Goal: Task Accomplishment & Management: Complete application form

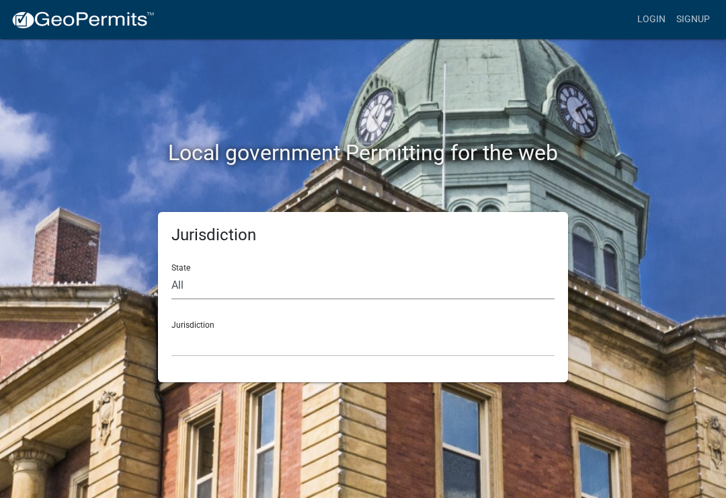
click at [207, 282] on select "All Colorado Georgia Indiana Iowa Kansas Minnesota Ohio South Carolina Wisconsin" at bounding box center [363, 286] width 383 height 28
select select "Minnesota"
click at [231, 322] on div "Jurisdiction [GEOGRAPHIC_DATA], [US_STATE] [GEOGRAPHIC_DATA], [US_STATE] [GEOGR…" at bounding box center [363, 333] width 383 height 46
click at [197, 324] on div "Jurisdiction [GEOGRAPHIC_DATA], [US_STATE] [GEOGRAPHIC_DATA], [US_STATE] [GEOGR…" at bounding box center [363, 333] width 383 height 46
click at [254, 331] on select "[GEOGRAPHIC_DATA], [US_STATE] [GEOGRAPHIC_DATA], [US_STATE] [GEOGRAPHIC_DATA], …" at bounding box center [363, 343] width 383 height 28
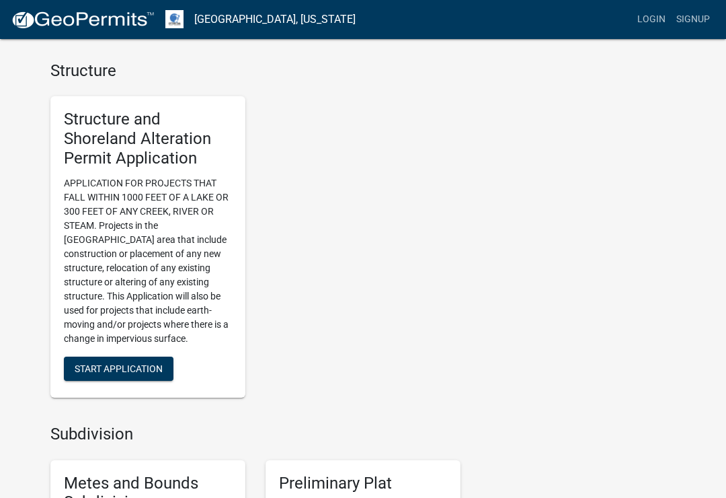
scroll to position [987, 0]
click at [153, 363] on span "Start Application" at bounding box center [119, 368] width 88 height 11
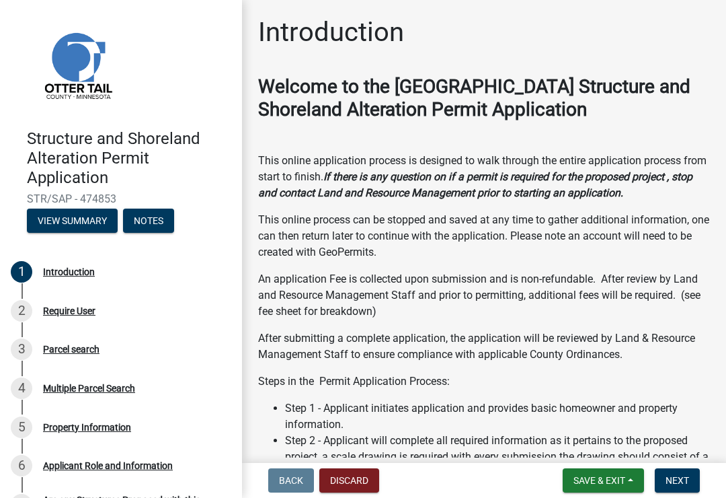
click at [679, 492] on button "Next" at bounding box center [677, 480] width 45 height 24
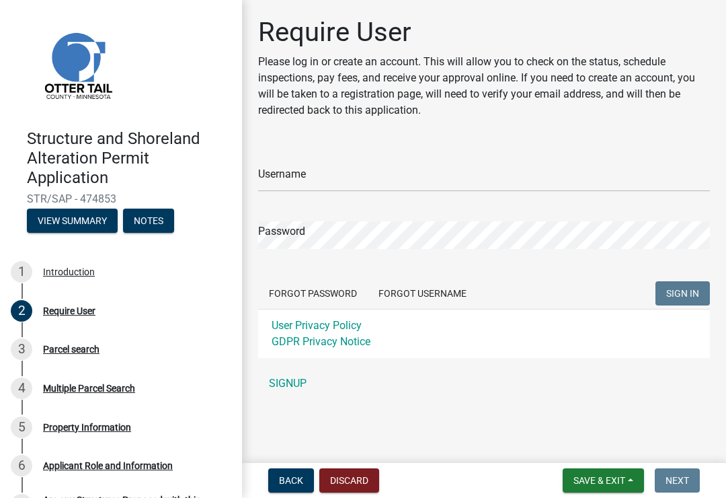
click at [290, 381] on link "SIGNUP" at bounding box center [484, 383] width 452 height 27
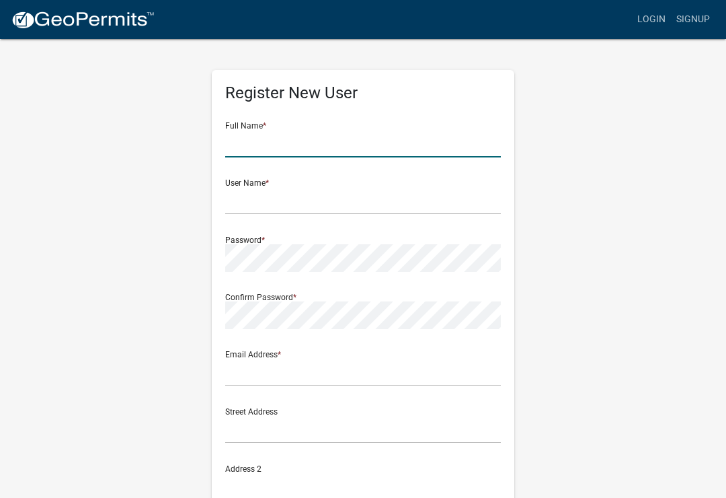
click at [278, 143] on input "text" at bounding box center [363, 144] width 276 height 28
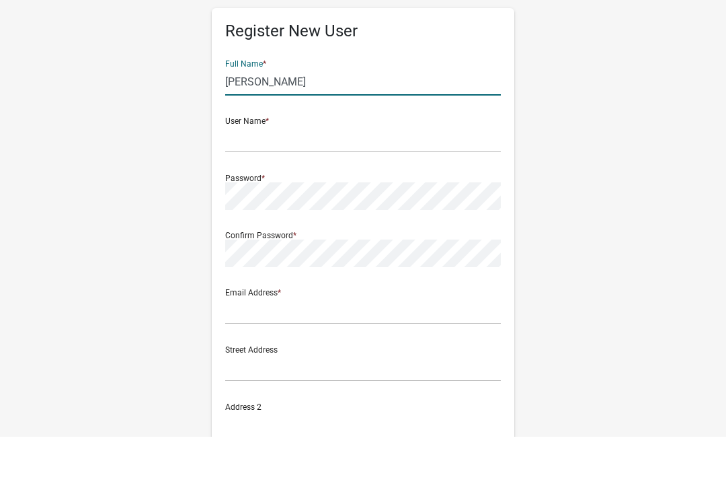
type input "[PERSON_NAME]"
click at [286, 187] on input "text" at bounding box center [363, 201] width 276 height 28
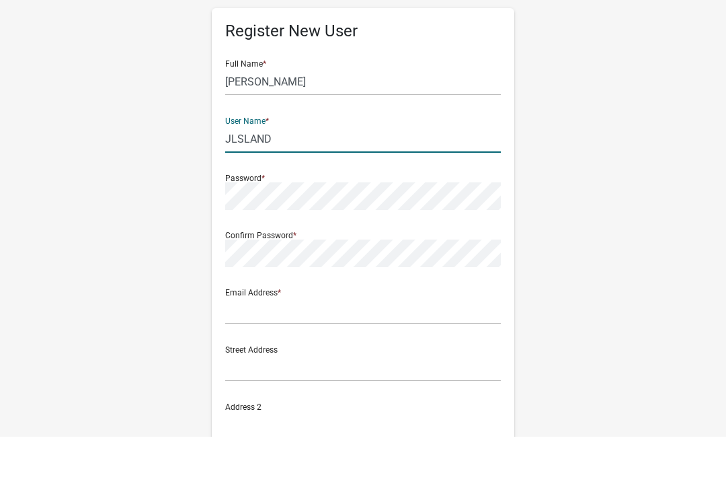
type input "JLSLAND"
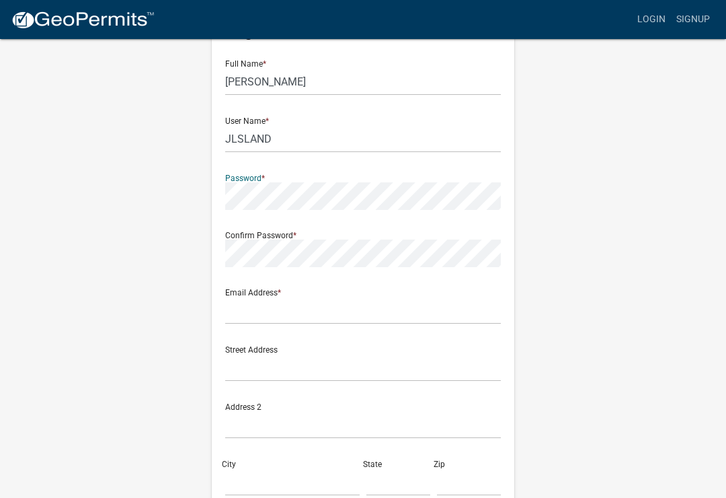
scroll to position [61, 0]
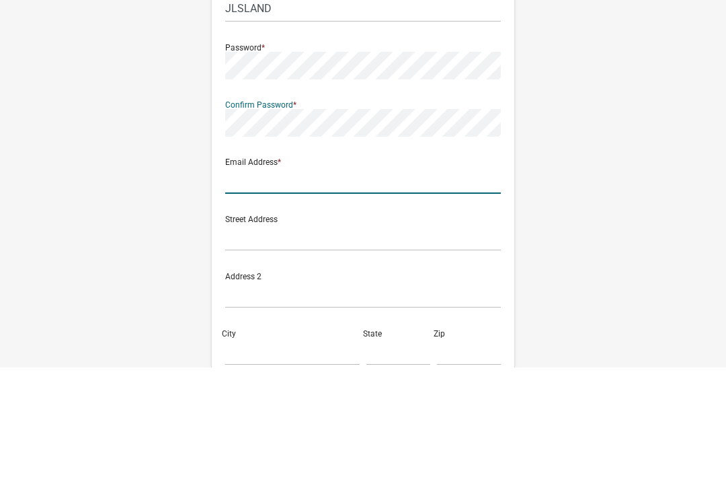
click at [299, 297] on input "text" at bounding box center [363, 311] width 276 height 28
type input "[EMAIL_ADDRESS][DOMAIN_NAME]"
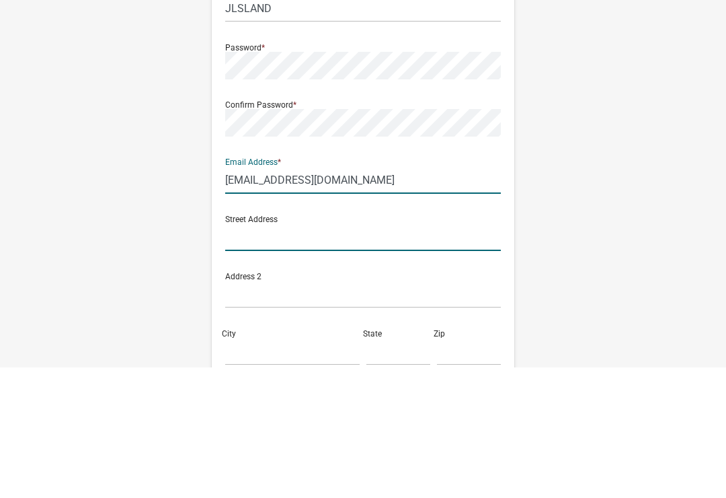
click at [278, 354] on input "text" at bounding box center [363, 368] width 276 height 28
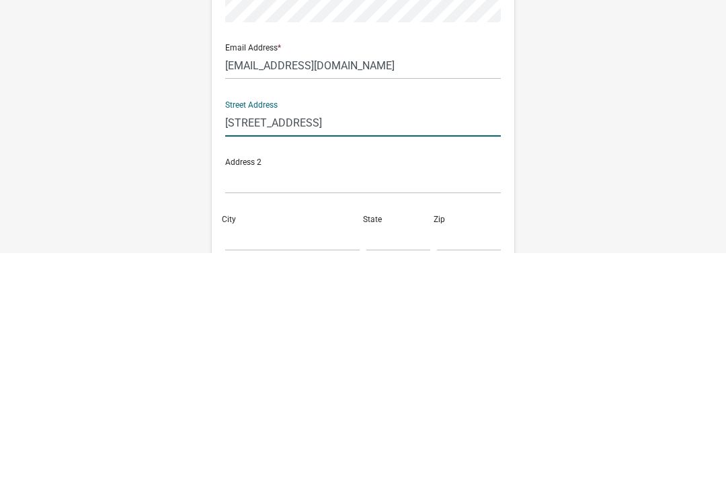
type input "27646 210th ave"
click at [278, 469] on input "City" at bounding box center [292, 483] width 135 height 28
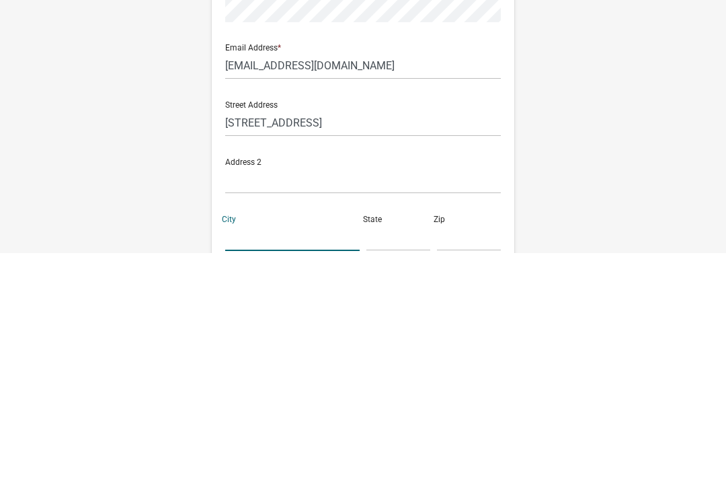
scroll to position [167, 0]
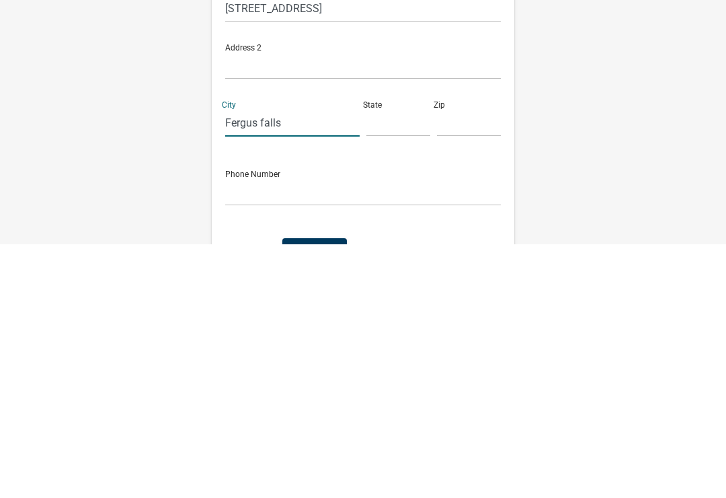
type input "Fergus falls"
click at [379, 363] on input "text" at bounding box center [399, 377] width 64 height 28
type input "Mn"
click at [450, 363] on input "text" at bounding box center [469, 377] width 64 height 28
type input "56537"
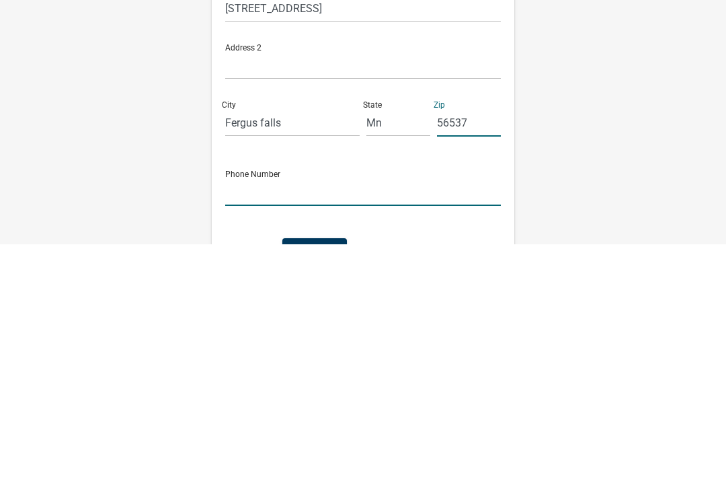
click at [280, 432] on input "text" at bounding box center [363, 446] width 276 height 28
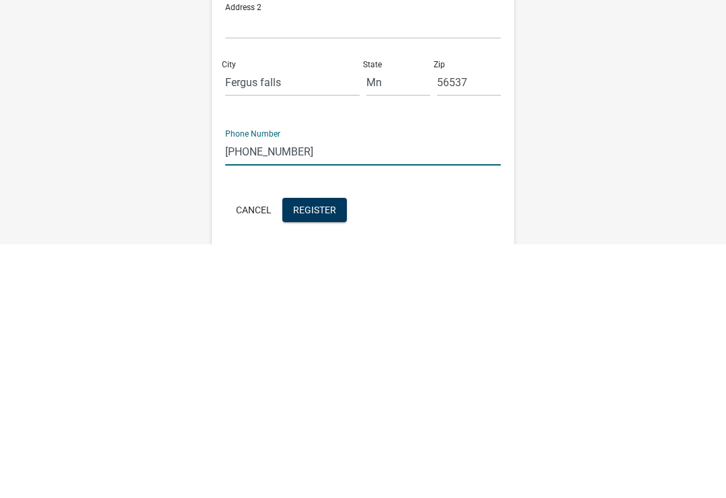
scroll to position [229, 0]
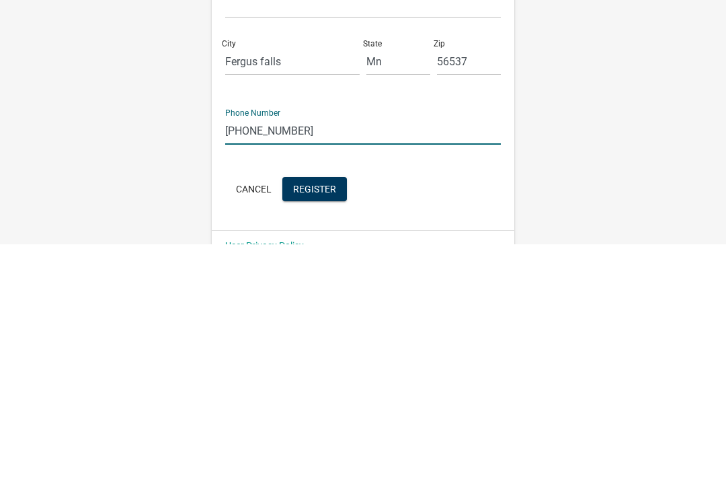
type input "218 517 9748"
click at [325, 437] on span "Register" at bounding box center [314, 442] width 43 height 11
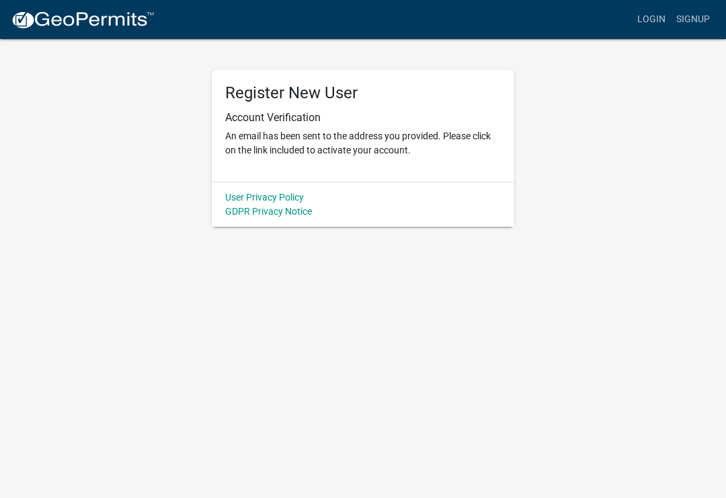
scroll to position [0, 0]
click at [656, 19] on link "Login" at bounding box center [651, 20] width 39 height 26
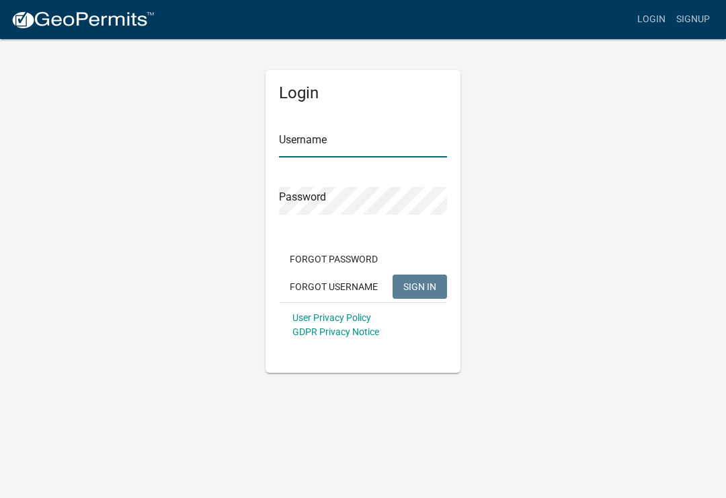
click at [359, 147] on input "Username" at bounding box center [363, 144] width 168 height 28
type input "JLSLAND"
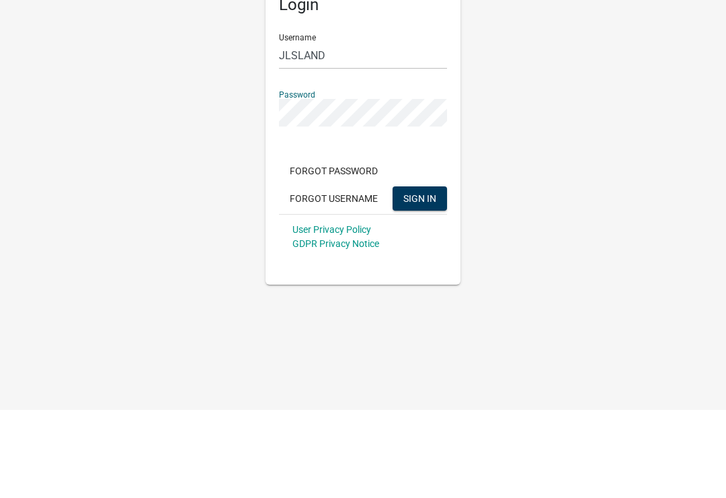
click at [414, 274] on button "SIGN IN" at bounding box center [420, 286] width 54 height 24
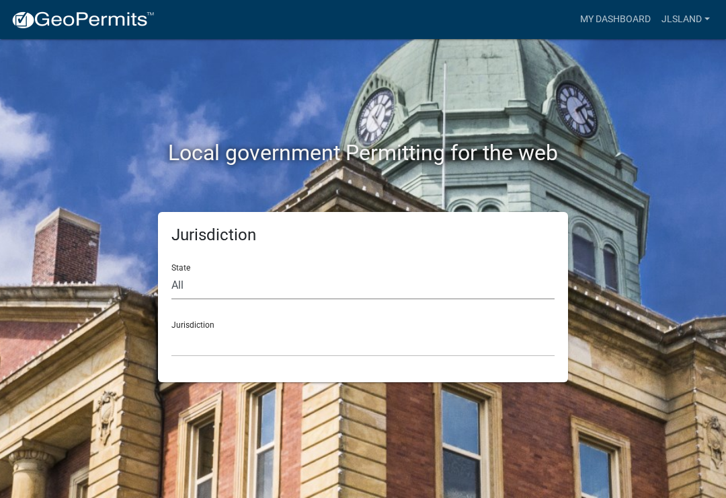
click at [221, 286] on select "All [US_STATE] [US_STATE] [US_STATE] [US_STATE] [US_STATE] [US_STATE] [US_STATE…" at bounding box center [363, 286] width 383 height 28
select select "[US_STATE]"
click at [241, 325] on div "Jurisdiction [GEOGRAPHIC_DATA], [US_STATE] [GEOGRAPHIC_DATA], [US_STATE] [GEOGR…" at bounding box center [363, 333] width 383 height 46
click at [202, 330] on select "[GEOGRAPHIC_DATA], [US_STATE] [GEOGRAPHIC_DATA], [US_STATE] [GEOGRAPHIC_DATA], …" at bounding box center [363, 343] width 383 height 28
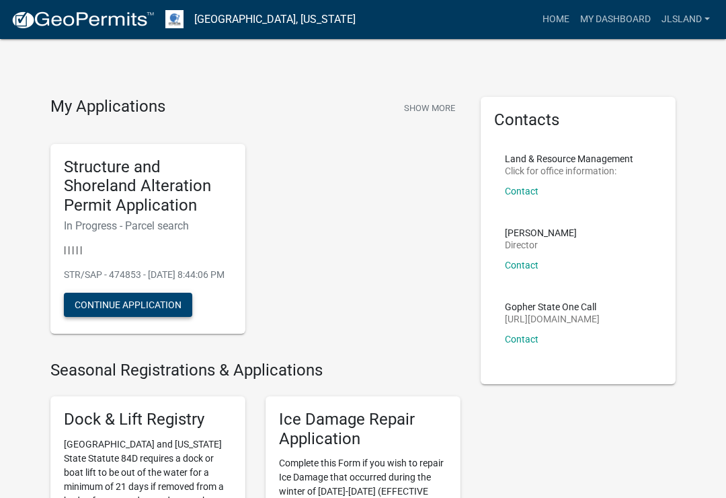
click at [162, 313] on button "Continue Application" at bounding box center [128, 305] width 128 height 24
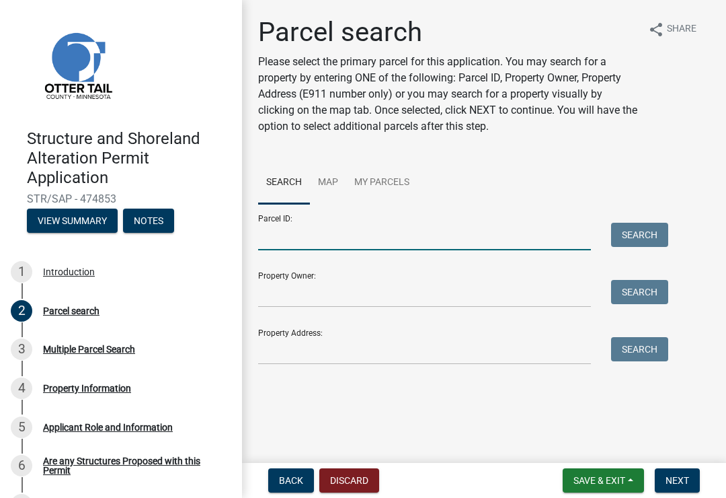
click at [322, 238] on input "Parcel ID:" at bounding box center [424, 237] width 333 height 28
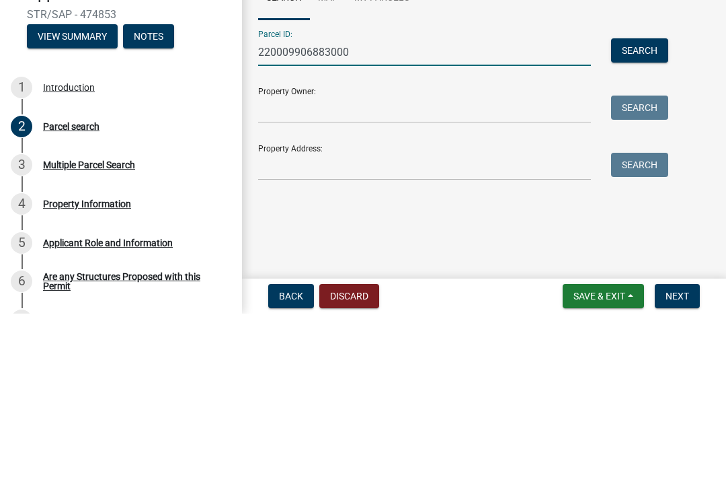
click at [642, 223] on button "Search" at bounding box center [639, 235] width 57 height 24
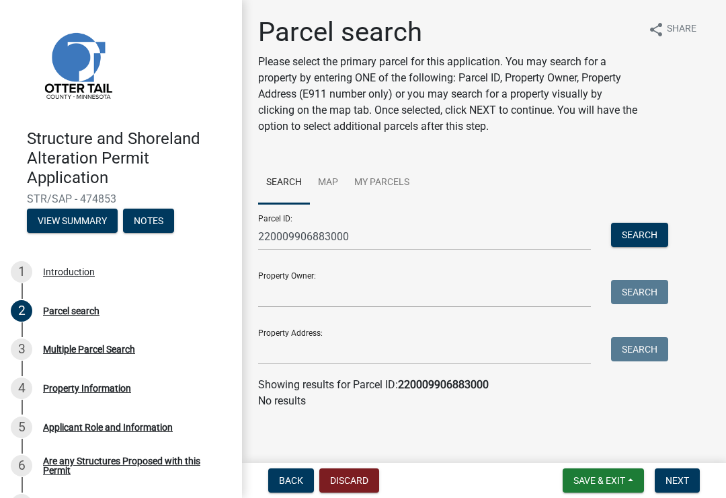
click at [685, 470] on button "Next" at bounding box center [677, 480] width 45 height 24
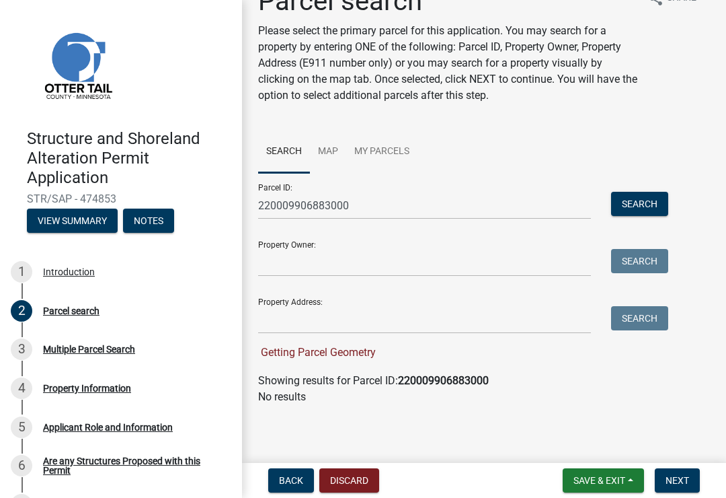
scroll to position [31, 0]
click at [363, 204] on input "220009906883000" at bounding box center [424, 206] width 333 height 28
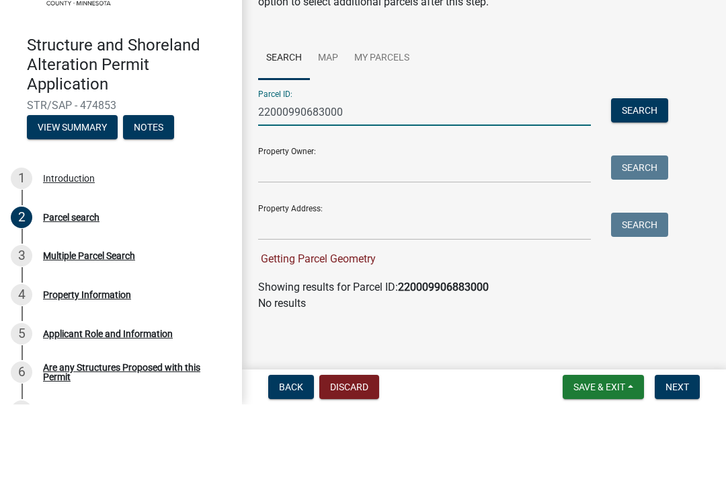
type input "22000990683000"
click at [638, 192] on button "Search" at bounding box center [639, 204] width 57 height 24
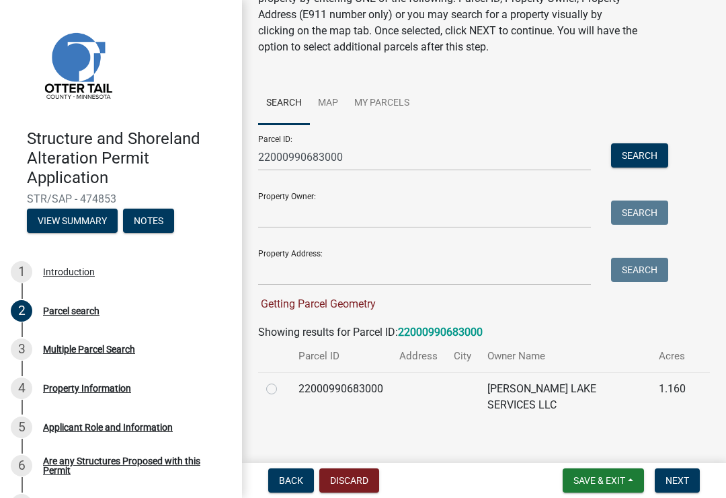
scroll to position [79, 0]
click at [283, 381] on label at bounding box center [283, 381] width 0 height 0
click at [283, 388] on input "radio" at bounding box center [287, 385] width 9 height 9
radio input "true"
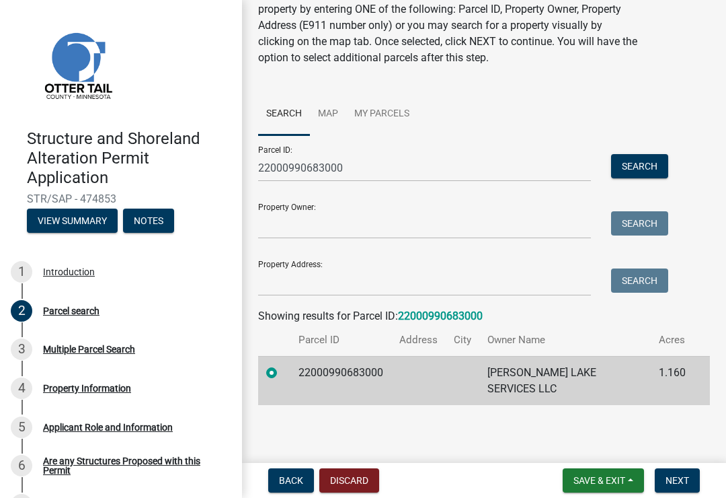
scroll to position [52, 0]
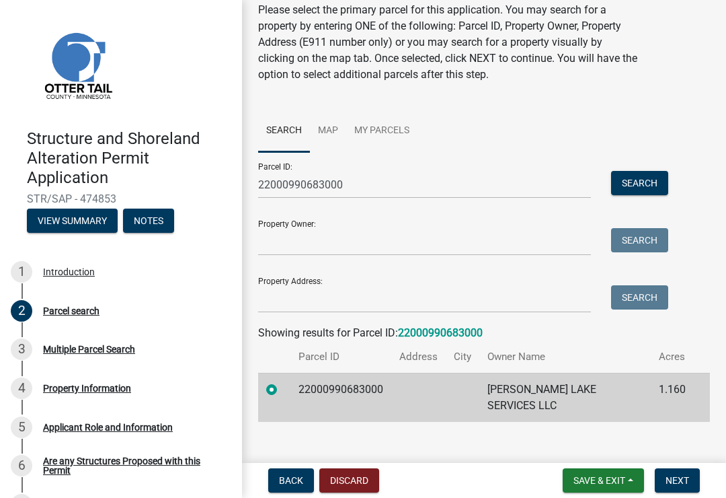
click at [681, 481] on span "Next" at bounding box center [678, 480] width 24 height 11
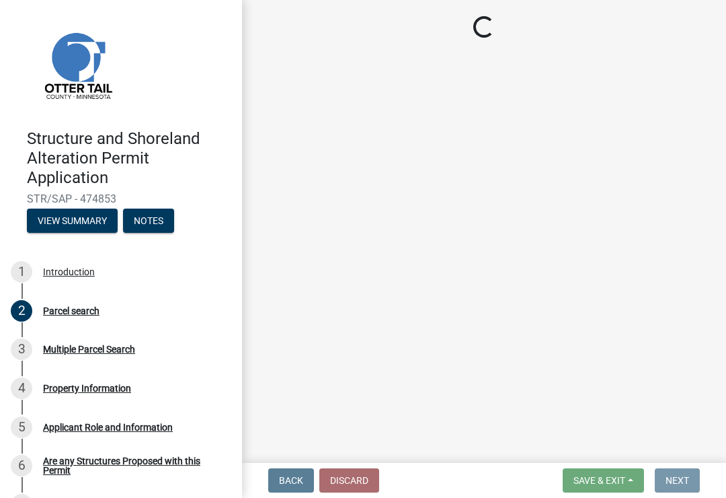
scroll to position [0, 0]
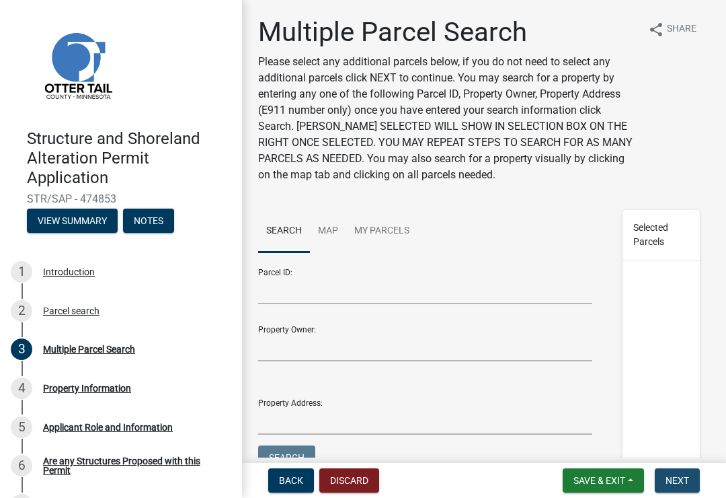
click at [677, 476] on span "Next" at bounding box center [678, 480] width 24 height 11
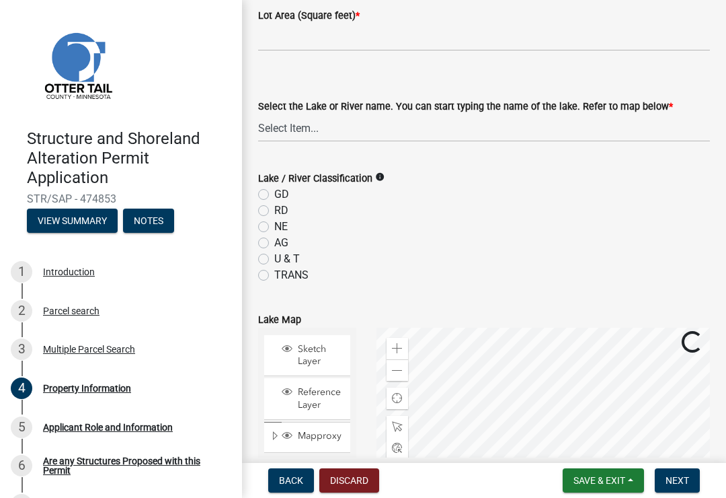
scroll to position [379, 0]
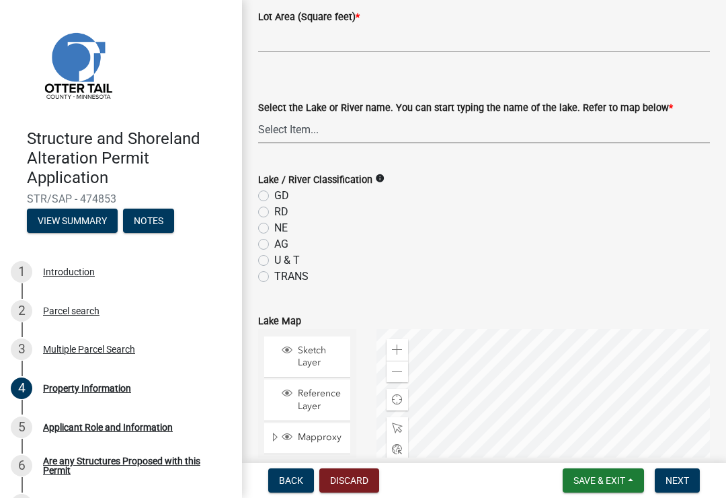
click at [345, 127] on select "Select Item... None [PERSON_NAME] 56-031 [PERSON_NAME] 56-118 [PERSON_NAME] 56-…" at bounding box center [484, 130] width 452 height 28
select select "25eae269-250f-4108-84f8-371eea18a758"
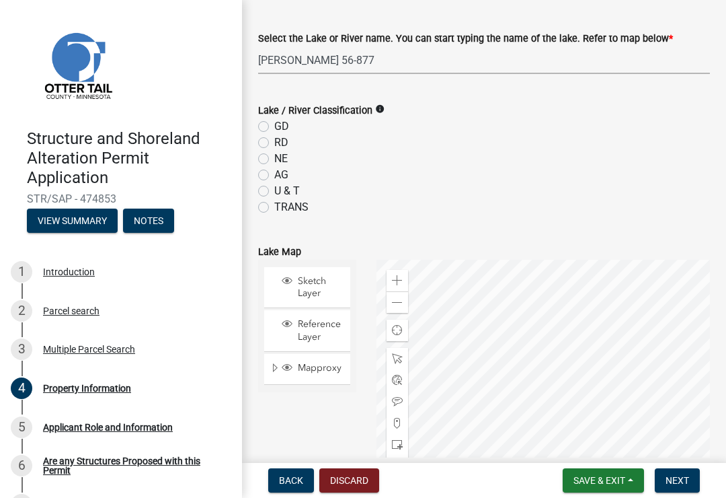
scroll to position [449, 0]
click at [270, 115] on label "Lake / River Classification" at bounding box center [315, 110] width 114 height 9
click at [274, 126] on label "GD" at bounding box center [281, 126] width 15 height 16
click at [274, 126] on input "GD" at bounding box center [278, 122] width 9 height 9
radio input "true"
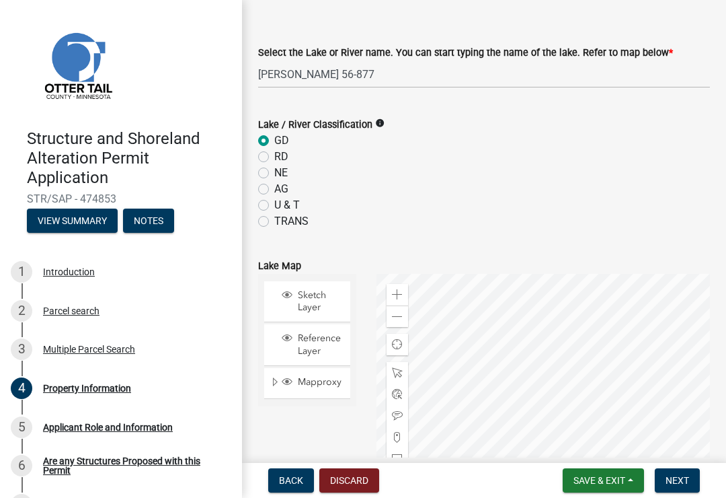
scroll to position [428, 0]
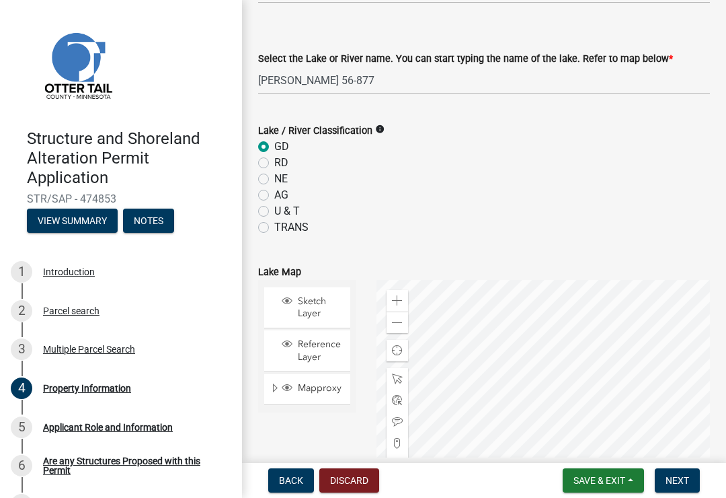
click at [390, 123] on div "Lake / River Classification info" at bounding box center [484, 130] width 452 height 16
click at [385, 128] on icon "info" at bounding box center [379, 128] width 9 height 9
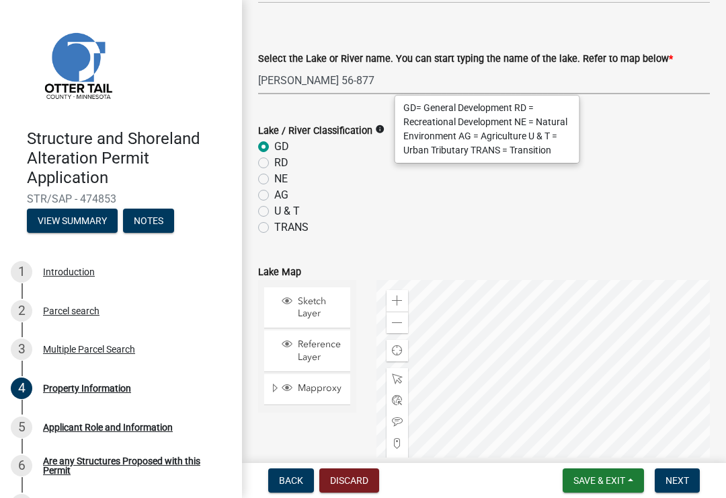
click at [587, 85] on select "Select Item... None [PERSON_NAME] 56-031 [PERSON_NAME] 56-118 [PERSON_NAME] 56-…" at bounding box center [484, 81] width 452 height 28
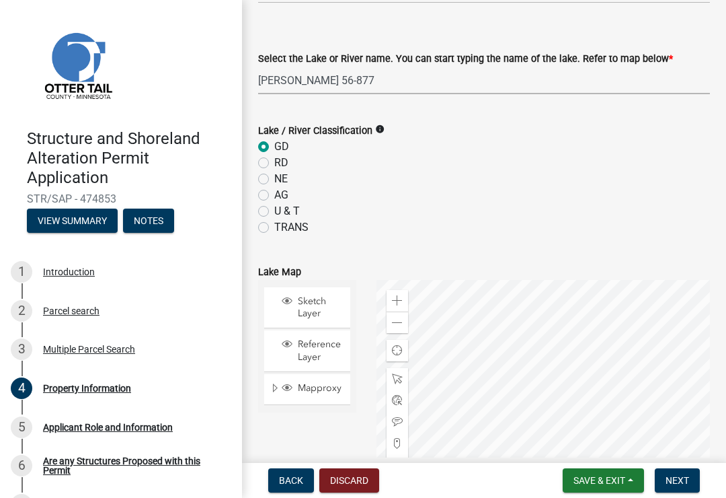
click at [718, 194] on div "Lake / River Classification info GD RD NE AG U & T TRANS" at bounding box center [484, 170] width 472 height 129
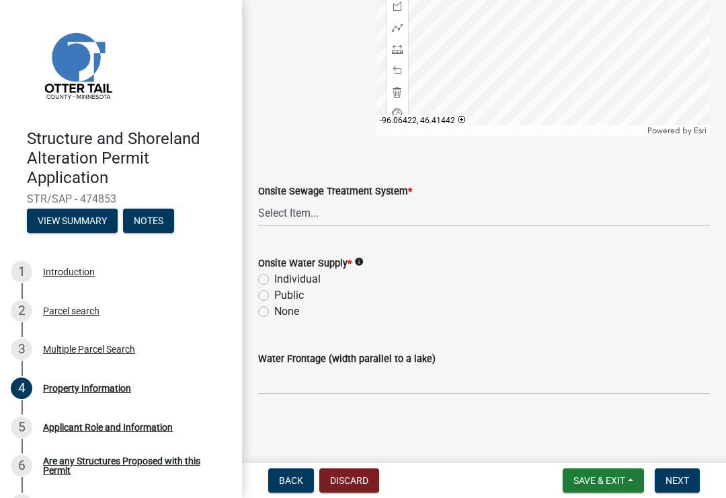
scroll to position [908, 0]
click at [291, 213] on select "Select Item... L&R Certificate of Compliance within 5yrs Compliance Inspection …" at bounding box center [484, 213] width 452 height 28
select select "9233bc03-43b7-4bc3-a622-0f4482adc204"
click at [274, 313] on label "None" at bounding box center [286, 311] width 25 height 16
click at [274, 312] on input "None" at bounding box center [278, 307] width 9 height 9
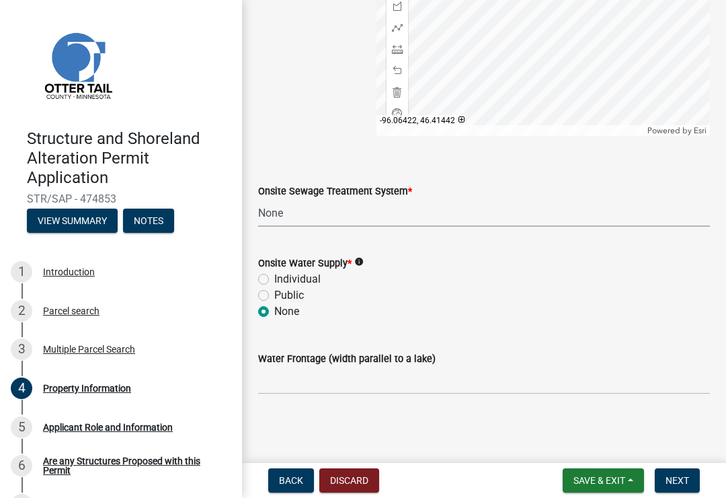
radio input "true"
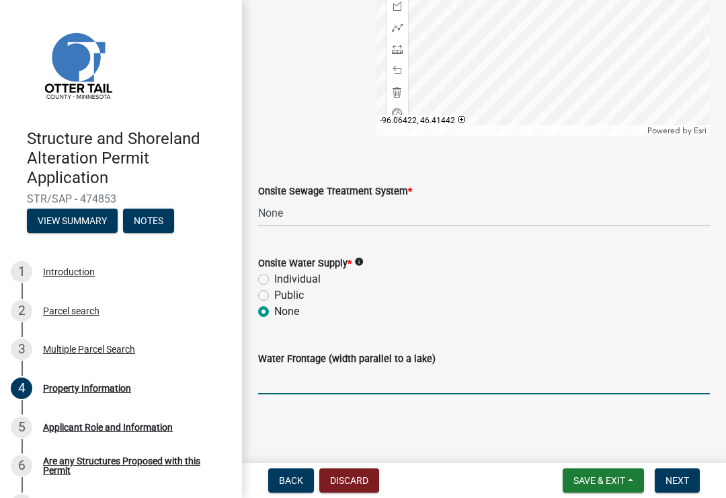
click at [297, 384] on input "Water Frontage (width parallel to a lake)" at bounding box center [484, 381] width 452 height 28
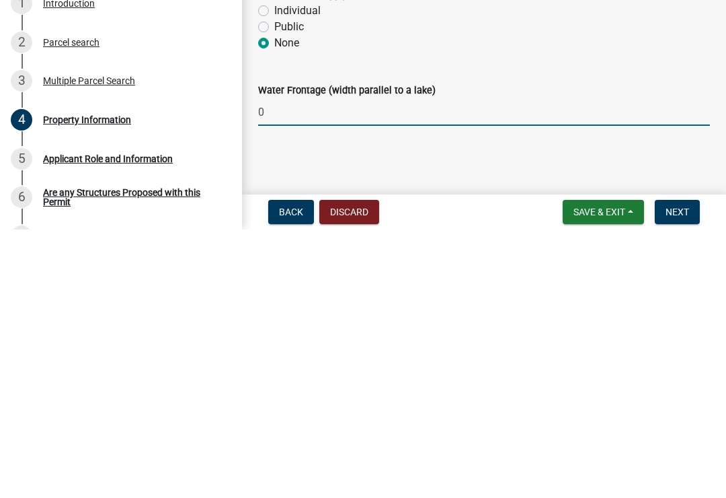
type input "0"
click at [682, 475] on span "Next" at bounding box center [678, 480] width 24 height 11
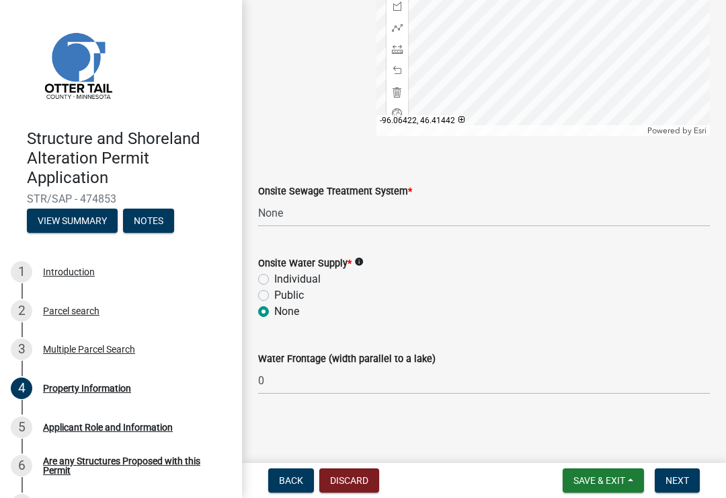
scroll to position [967, 0]
click at [677, 488] on button "Next" at bounding box center [677, 480] width 45 height 24
click at [679, 481] on span "Next" at bounding box center [678, 480] width 24 height 11
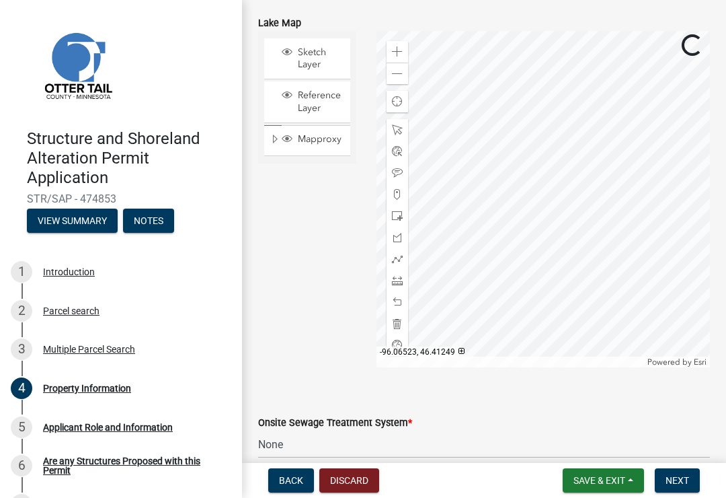
scroll to position [712, 0]
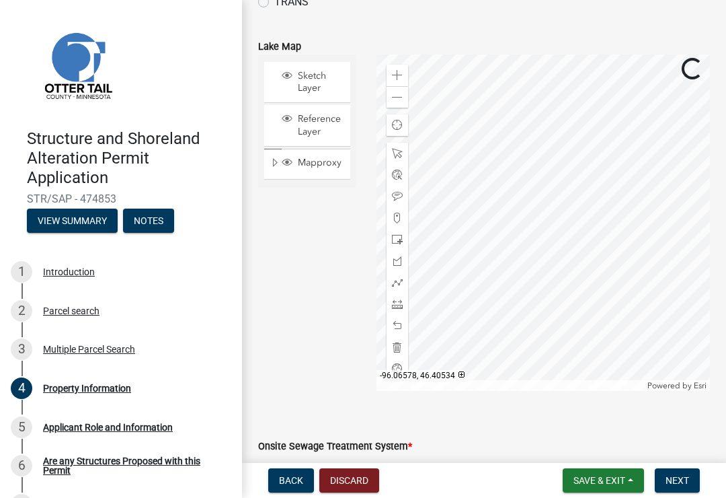
click at [674, 482] on span "Next" at bounding box center [678, 480] width 24 height 11
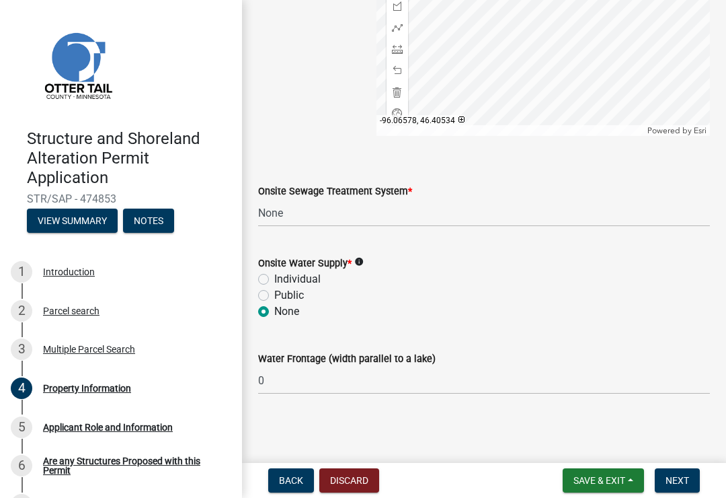
scroll to position [967, 0]
click at [683, 485] on span "Next" at bounding box center [678, 480] width 24 height 11
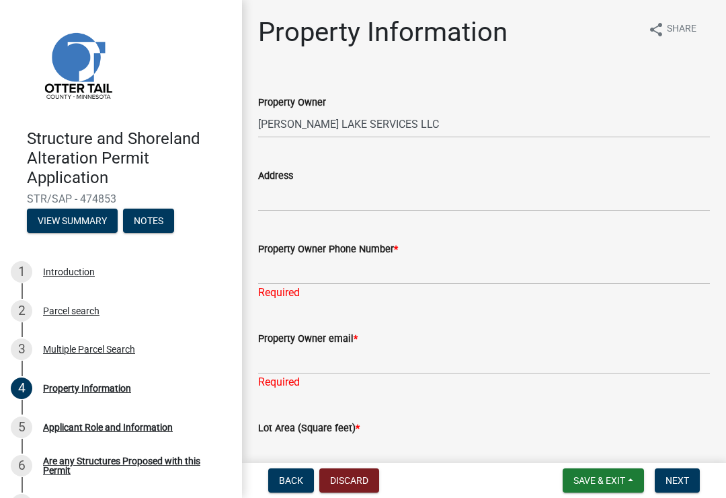
scroll to position [0, 0]
click at [324, 264] on input "Property Owner Phone Number *" at bounding box center [484, 271] width 452 height 28
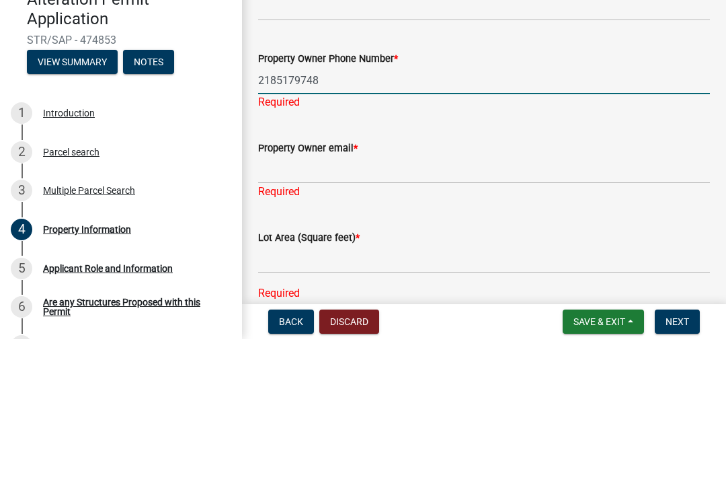
scroll to position [47, 0]
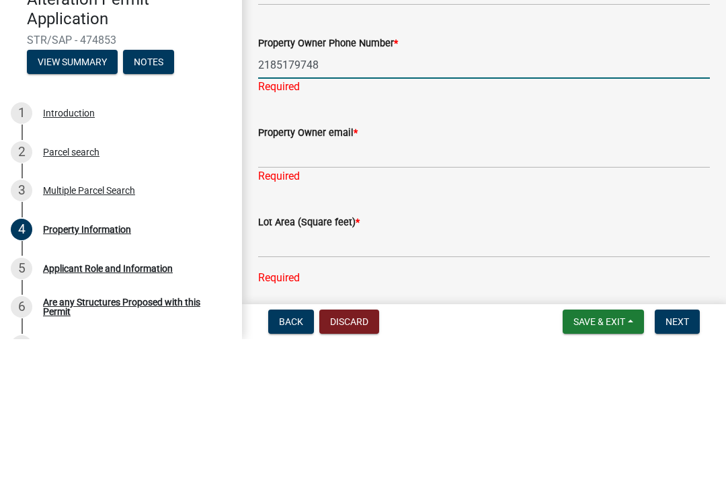
type input "2185179748"
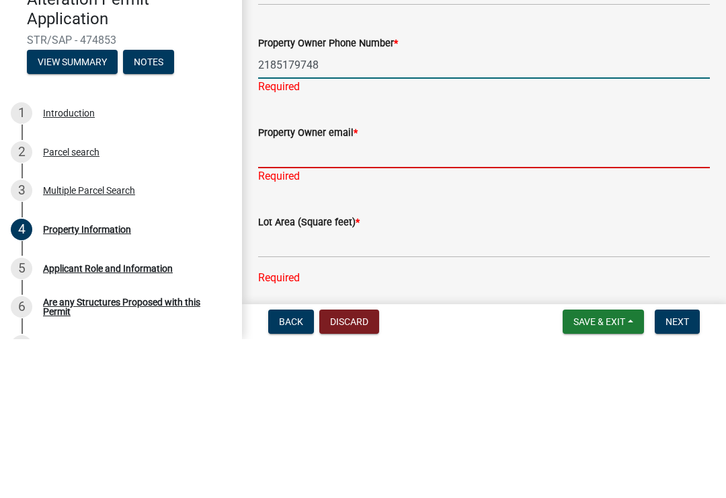
click at [332, 264] on div "Property Owner email * Required" at bounding box center [484, 303] width 452 height 79
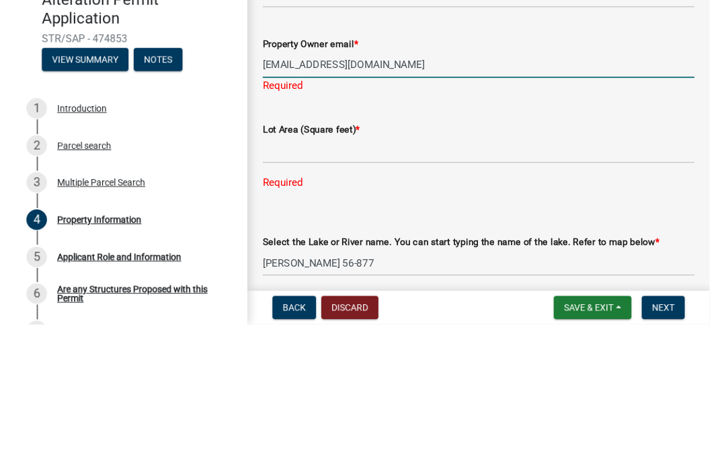
scroll to position [118, 0]
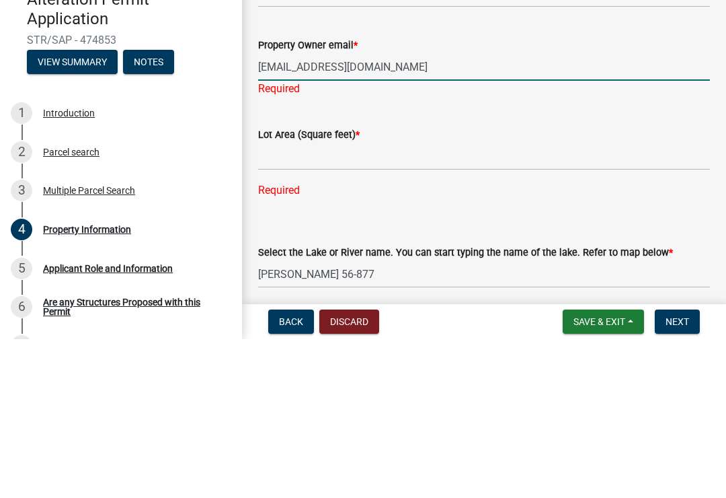
type input "[EMAIL_ADDRESS][DOMAIN_NAME]"
click at [346, 266] on div "Lot Area (Square feet) * Required" at bounding box center [484, 311] width 452 height 91
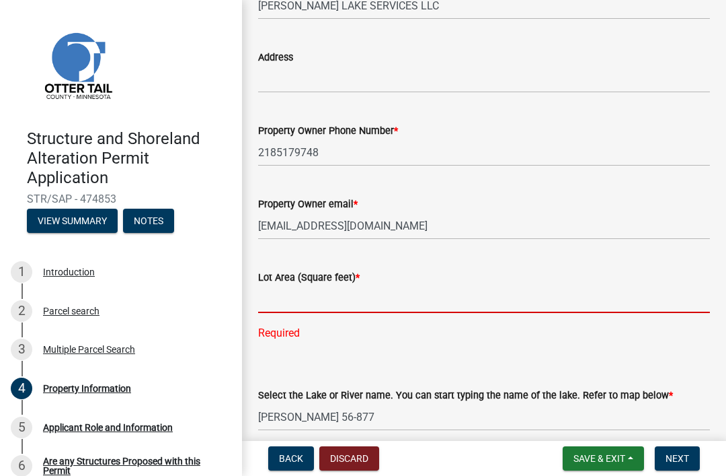
click at [354, 295] on input "text" at bounding box center [484, 299] width 452 height 28
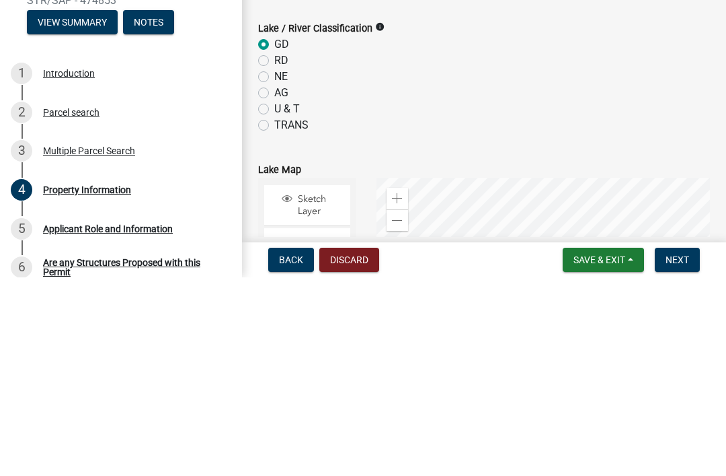
scroll to position [359, 0]
click at [695, 202] on wm-data-entity-input "Lake / River Classification info GD RD NE AG U & T TRANS" at bounding box center [484, 272] width 452 height 141
type input "50580.33"
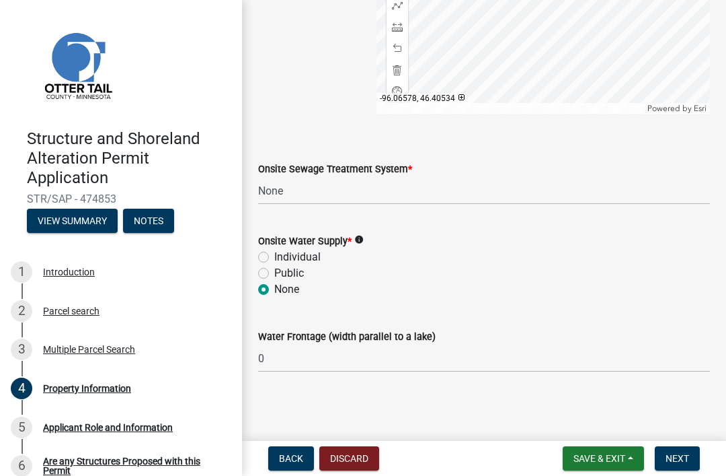
scroll to position [930, 0]
click at [679, 454] on span "Next" at bounding box center [678, 458] width 24 height 11
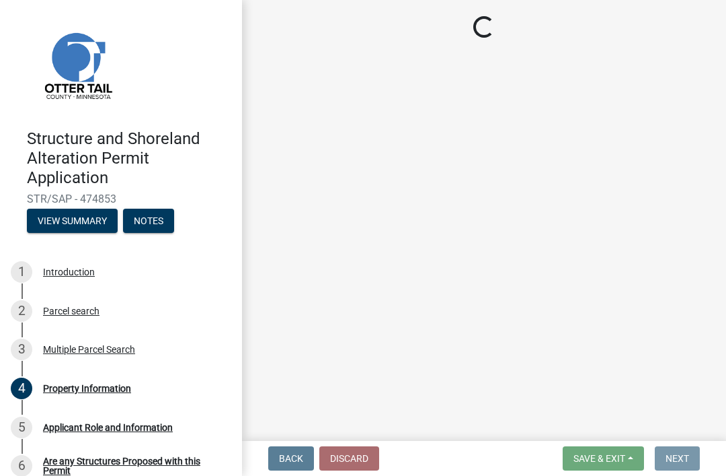
scroll to position [0, 0]
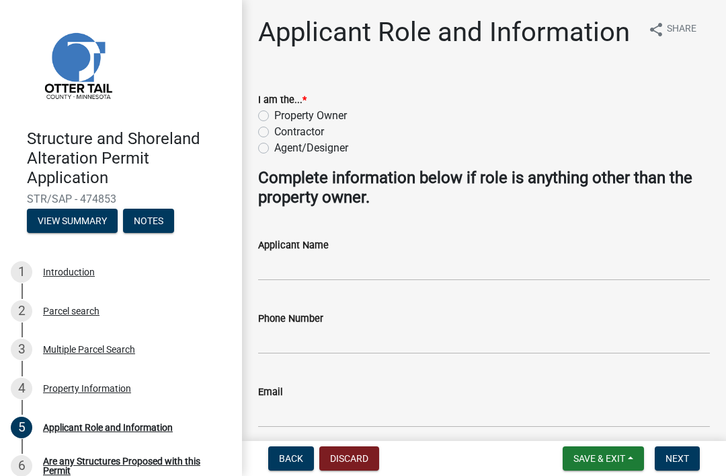
click at [276, 118] on label "Property Owner" at bounding box center [310, 116] width 73 height 16
click at [276, 116] on input "Property Owner" at bounding box center [278, 112] width 9 height 9
radio input "true"
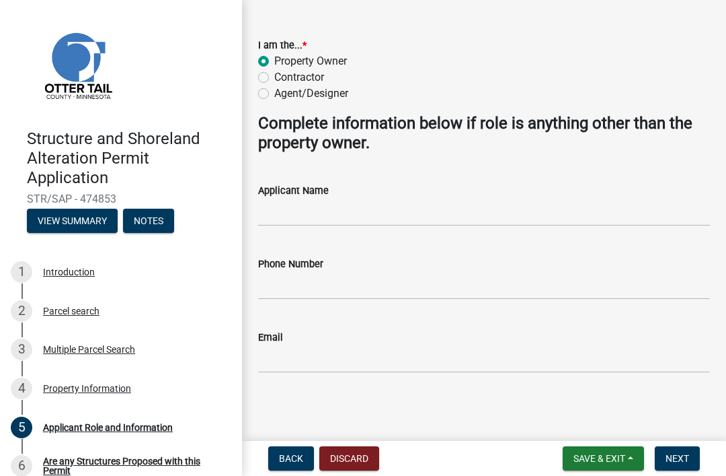
scroll to position [54, 0]
click at [684, 459] on span "Next" at bounding box center [678, 458] width 24 height 11
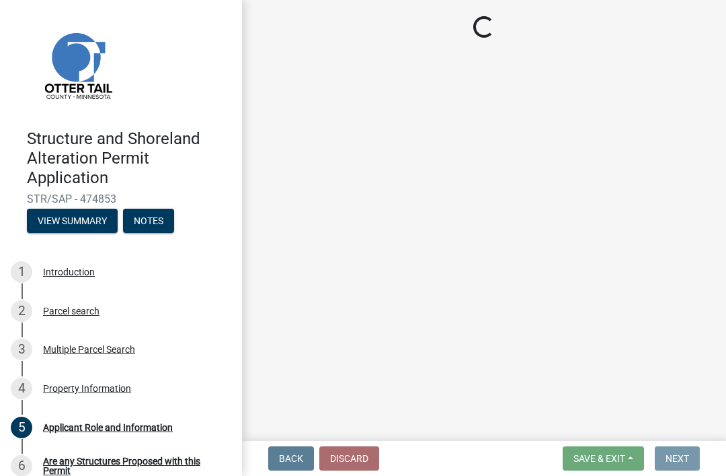
scroll to position [0, 0]
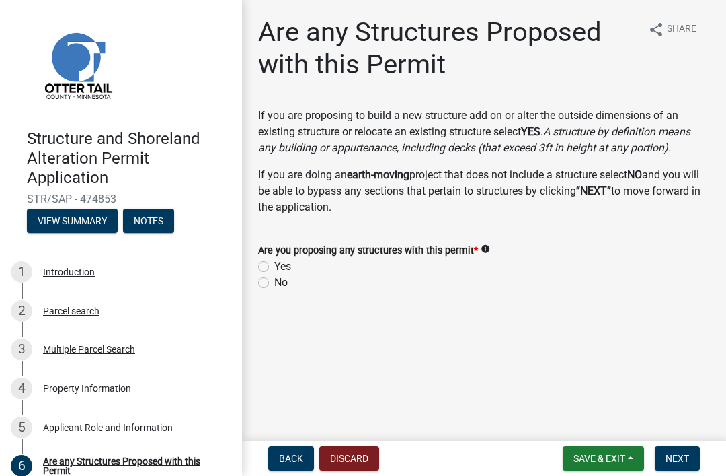
click at [274, 280] on label "No" at bounding box center [280, 282] width 13 height 16
click at [274, 280] on input "No" at bounding box center [278, 278] width 9 height 9
radio input "true"
click at [673, 463] on span "Next" at bounding box center [678, 458] width 24 height 11
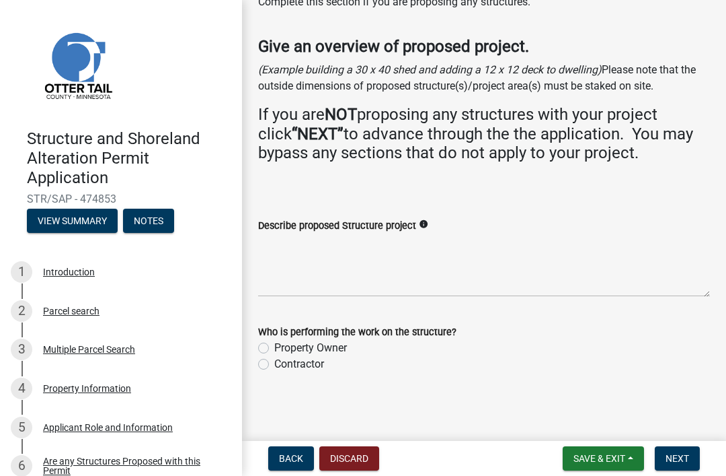
scroll to position [59, 0]
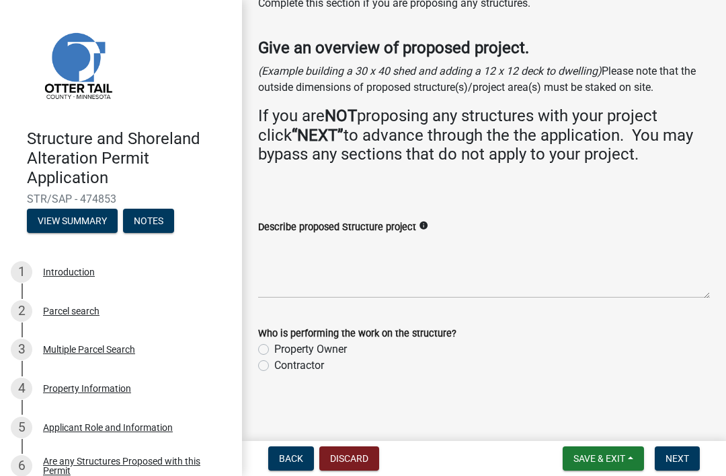
click at [676, 454] on span "Next" at bounding box center [678, 458] width 24 height 11
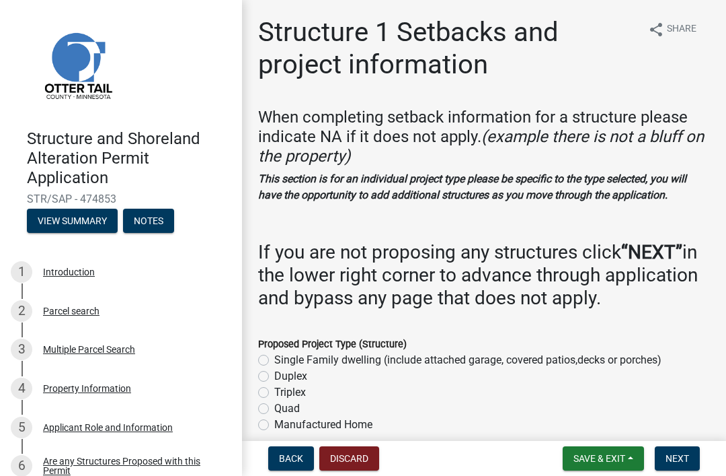
click at [677, 463] on span "Next" at bounding box center [678, 458] width 24 height 11
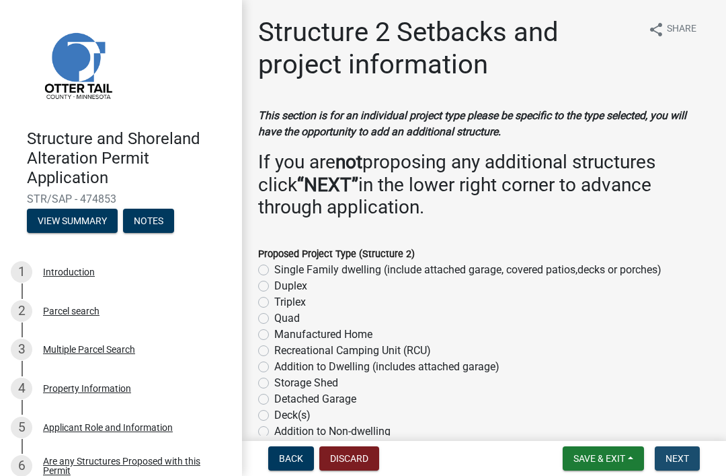
click at [671, 450] on button "Next" at bounding box center [677, 458] width 45 height 24
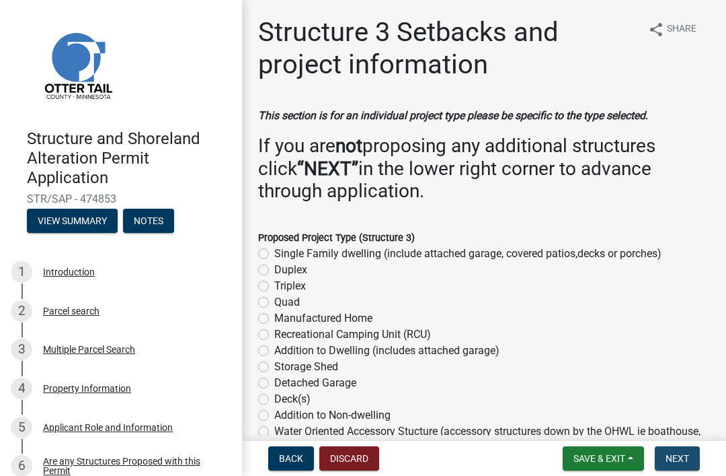
click at [678, 461] on span "Next" at bounding box center [678, 458] width 24 height 11
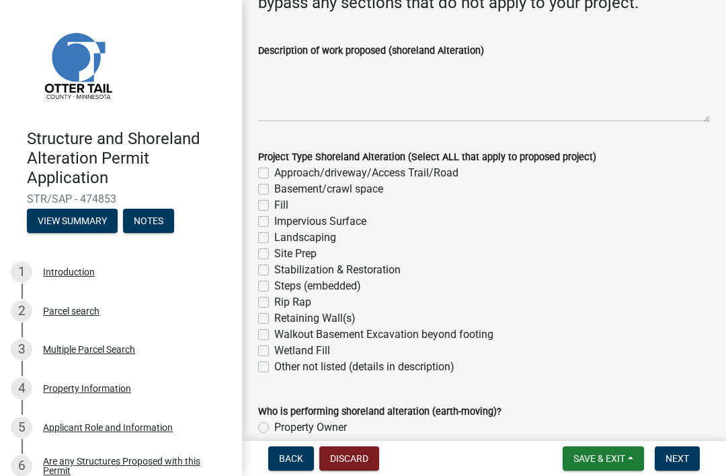
scroll to position [265, 0]
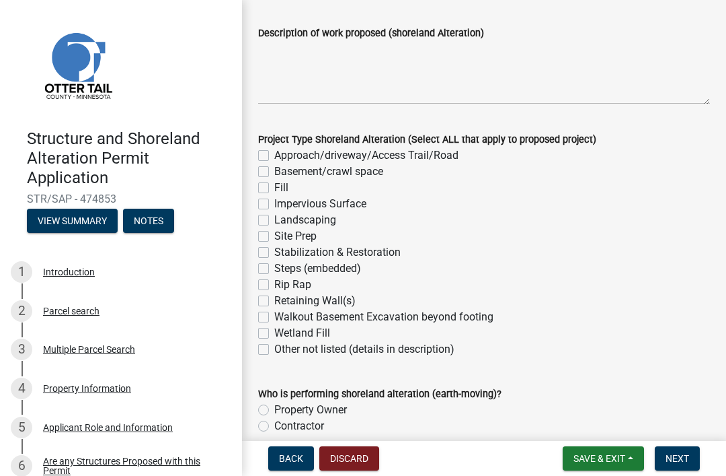
click at [274, 223] on label "Landscaping" at bounding box center [305, 220] width 62 height 16
click at [274, 221] on input "Landscaping" at bounding box center [278, 216] width 9 height 9
checkbox input "true"
checkbox input "false"
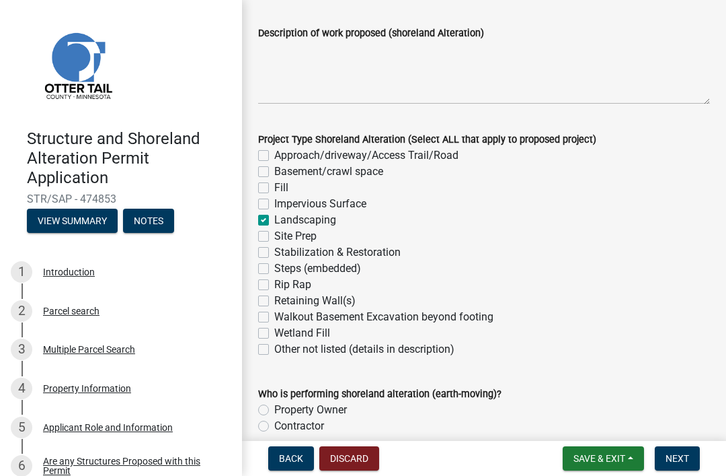
checkbox input "false"
checkbox input "true"
checkbox input "false"
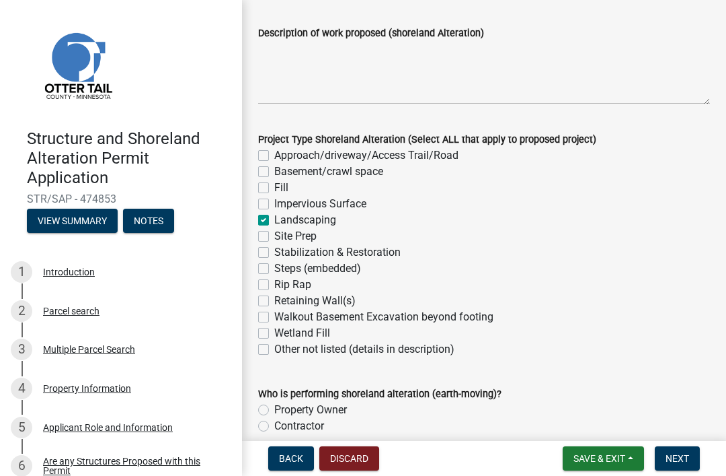
checkbox input "false"
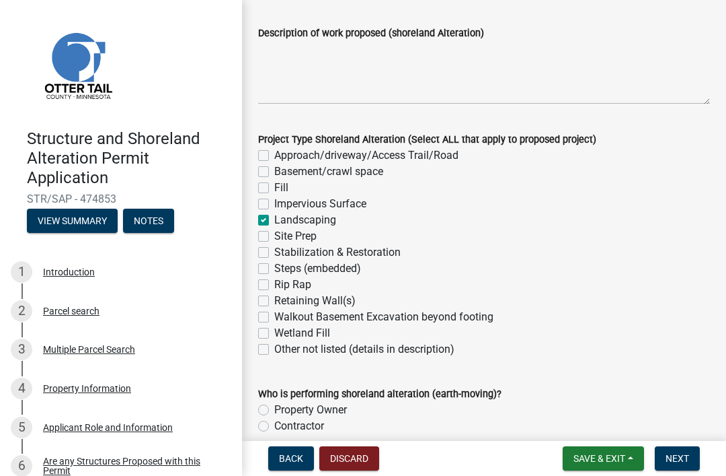
checkbox input "false"
click at [274, 233] on label "Site Prep" at bounding box center [295, 236] width 42 height 16
click at [274, 233] on input "Site Prep" at bounding box center [278, 232] width 9 height 9
checkbox input "true"
checkbox input "false"
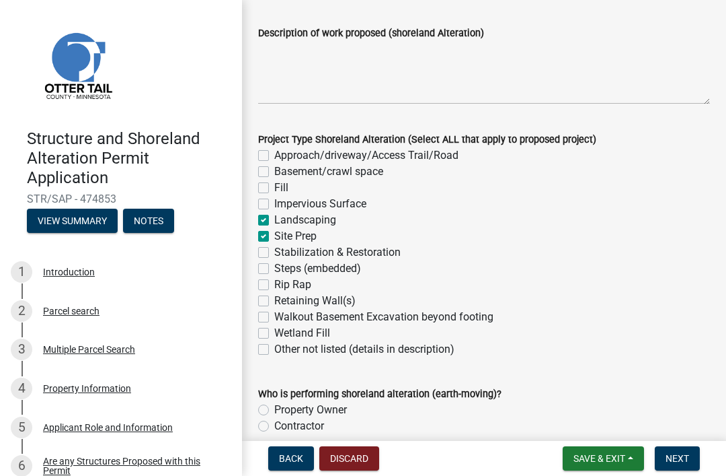
checkbox input "false"
checkbox input "true"
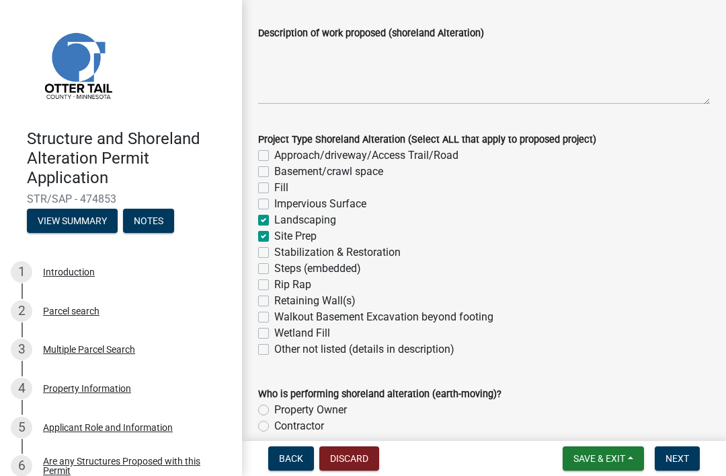
checkbox input "false"
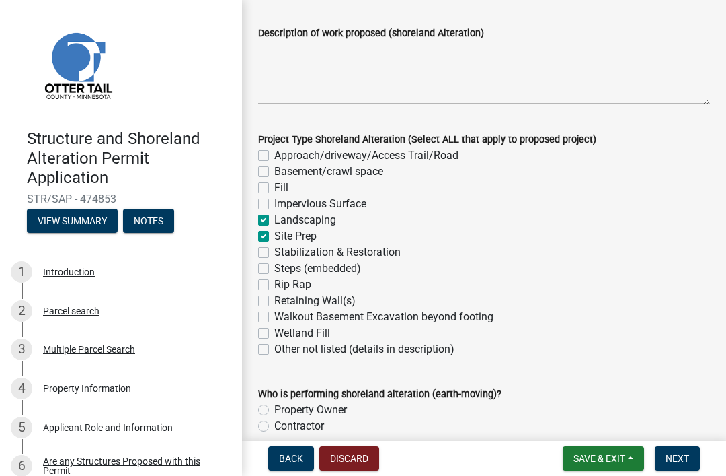
checkbox input "false"
click at [274, 220] on label "Landscaping" at bounding box center [305, 220] width 62 height 16
click at [274, 220] on input "Landscaping" at bounding box center [278, 216] width 9 height 9
checkbox input "false"
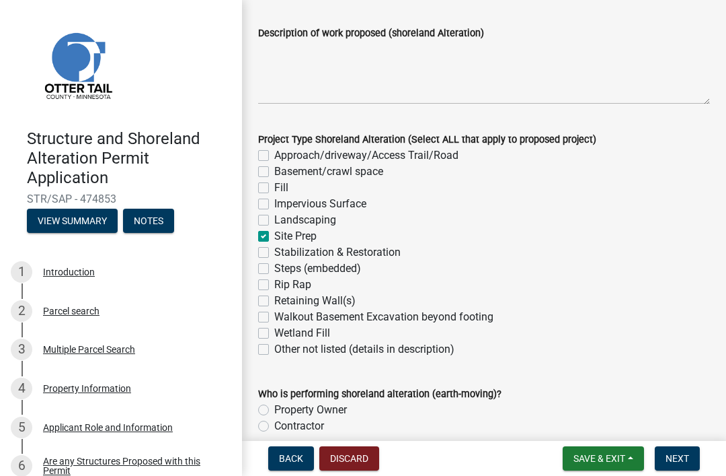
checkbox input "false"
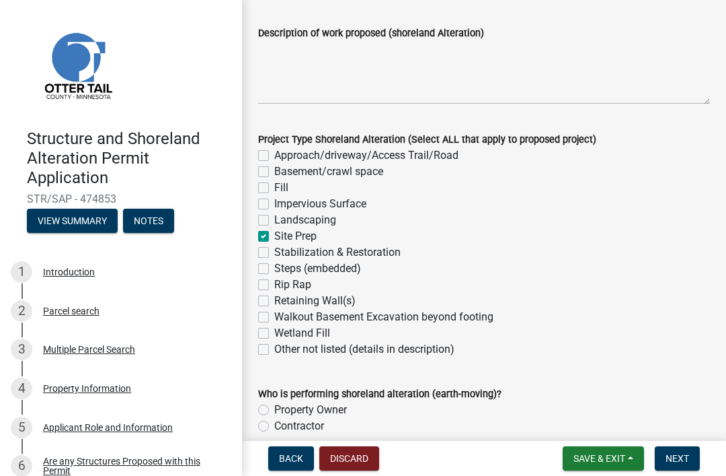
checkbox input "true"
checkbox input "false"
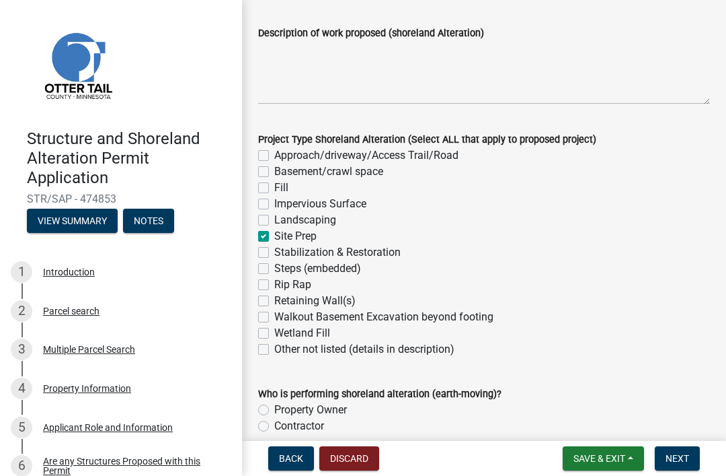
checkbox input "false"
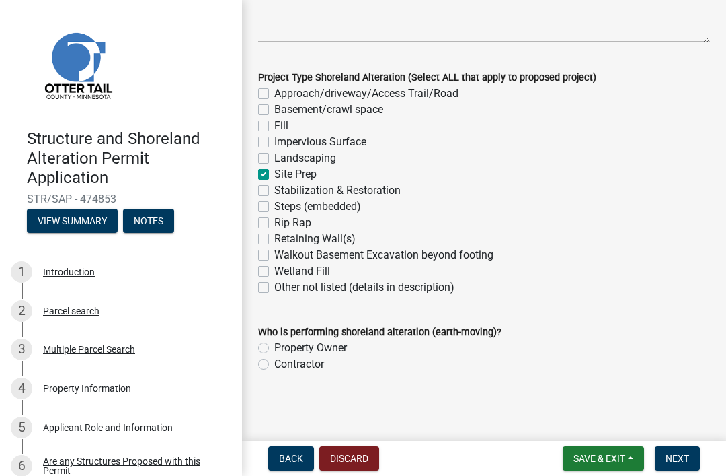
scroll to position [326, 0]
click at [274, 367] on label "Contractor" at bounding box center [299, 364] width 50 height 16
click at [274, 365] on input "Contractor" at bounding box center [278, 360] width 9 height 9
radio input "true"
click at [674, 468] on button "Next" at bounding box center [677, 458] width 45 height 24
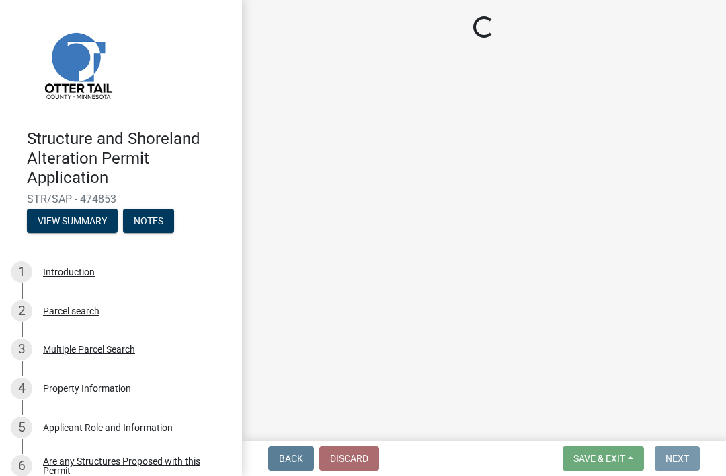
scroll to position [0, 0]
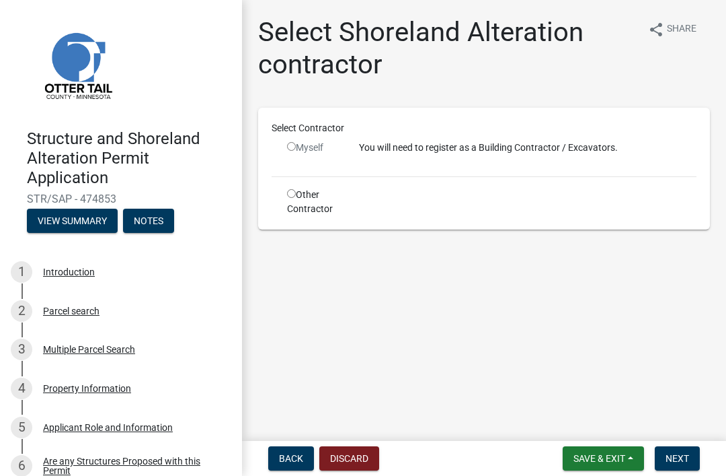
click at [295, 197] on input "radio" at bounding box center [291, 193] width 9 height 9
radio input "true"
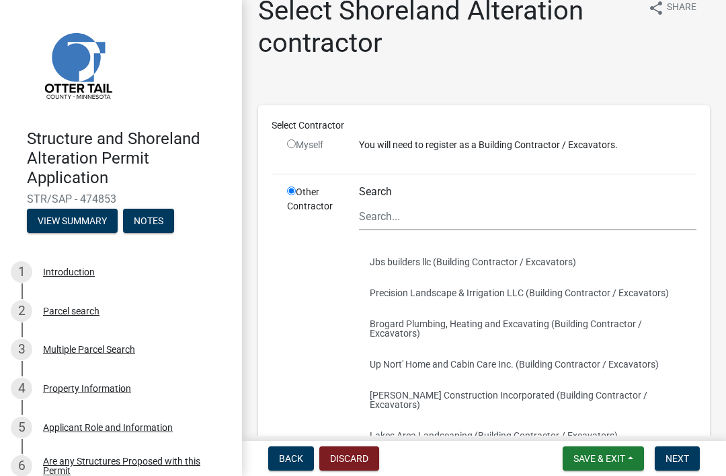
scroll to position [26, 0]
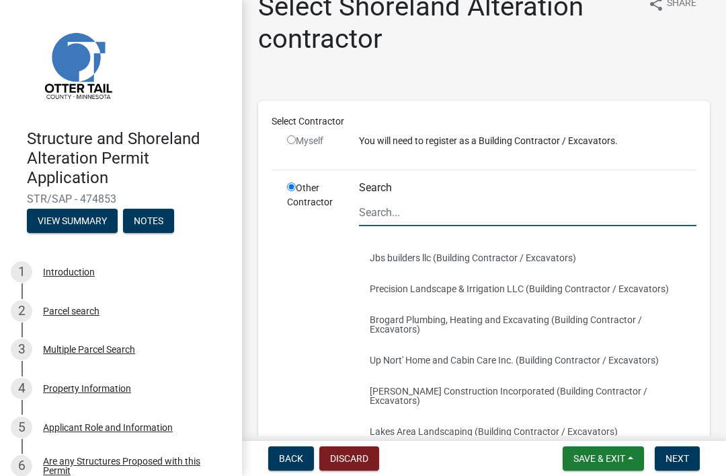
click at [400, 215] on input "Search" at bounding box center [528, 212] width 338 height 28
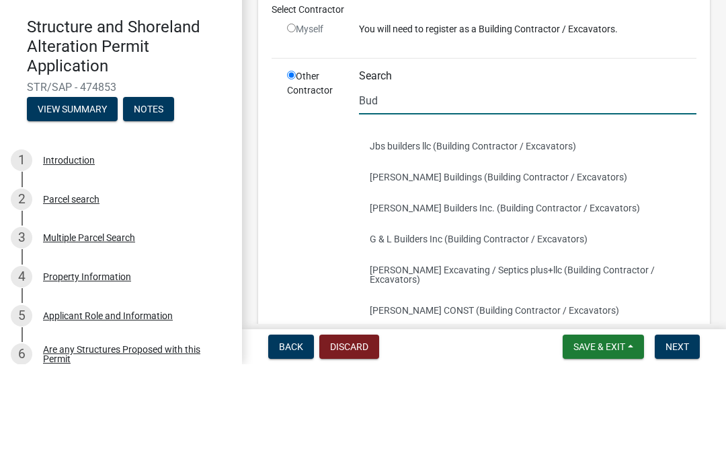
scroll to position [0, 0]
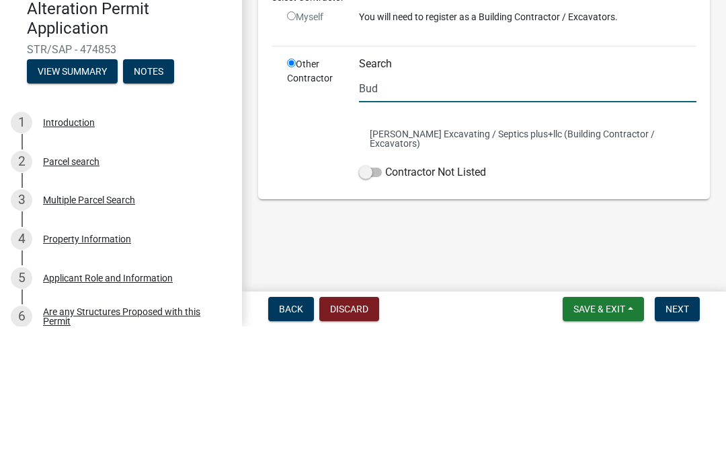
type input "Bud"
click at [498, 268] on button "[PERSON_NAME] Excavating / Septics plus+llc (Building Contractor / Excavators)" at bounding box center [528, 288] width 338 height 40
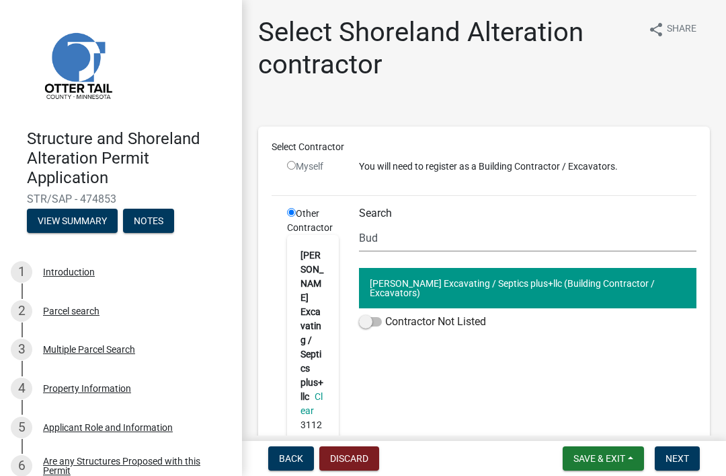
click at [476, 281] on button "[PERSON_NAME] Excavating / Septics plus+llc (Building Contractor / Excavators)" at bounding box center [528, 288] width 338 height 40
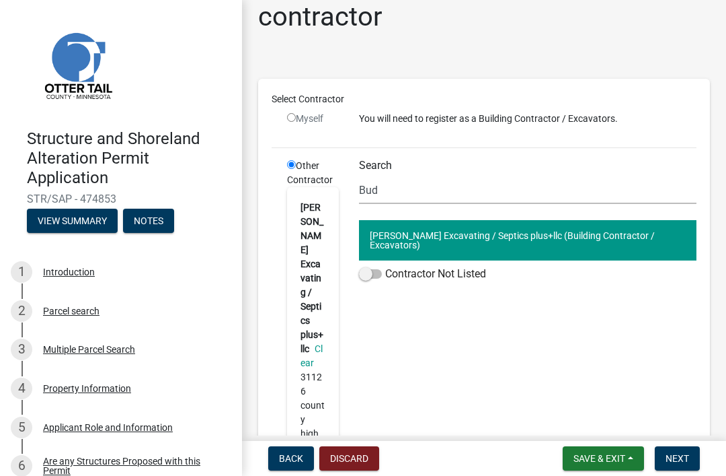
scroll to position [55, 0]
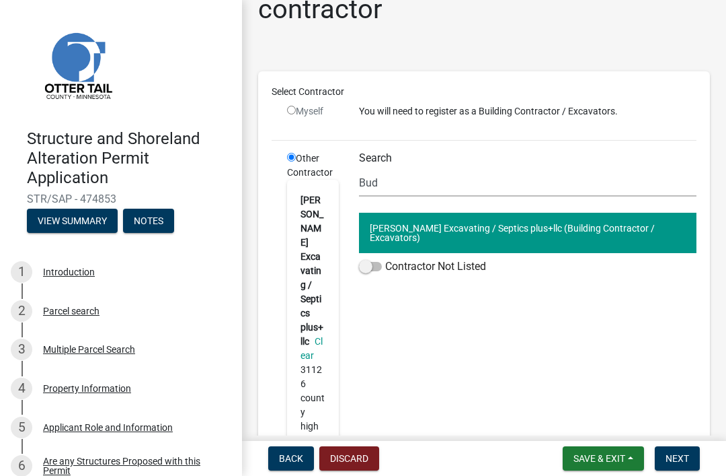
click at [675, 465] on button "Next" at bounding box center [677, 458] width 45 height 24
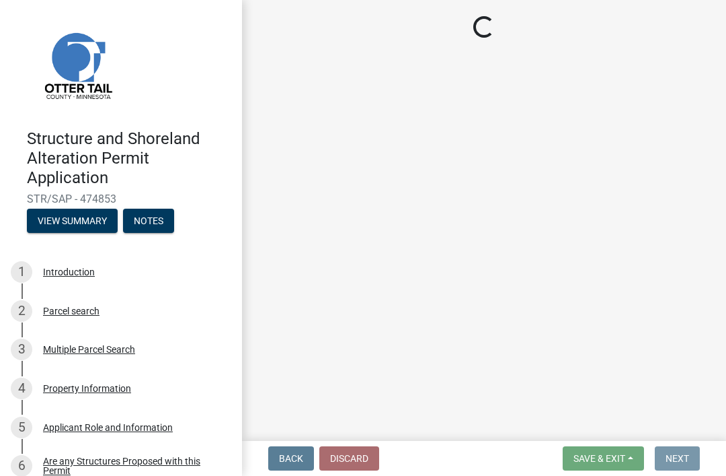
scroll to position [0, 0]
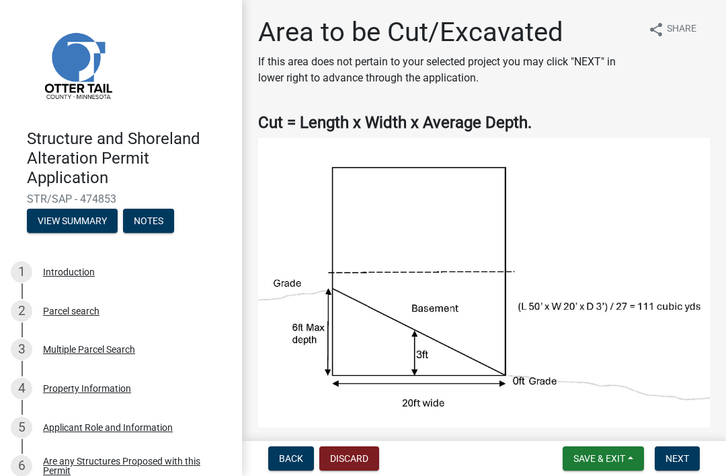
click at [674, 451] on button "Next" at bounding box center [677, 458] width 45 height 24
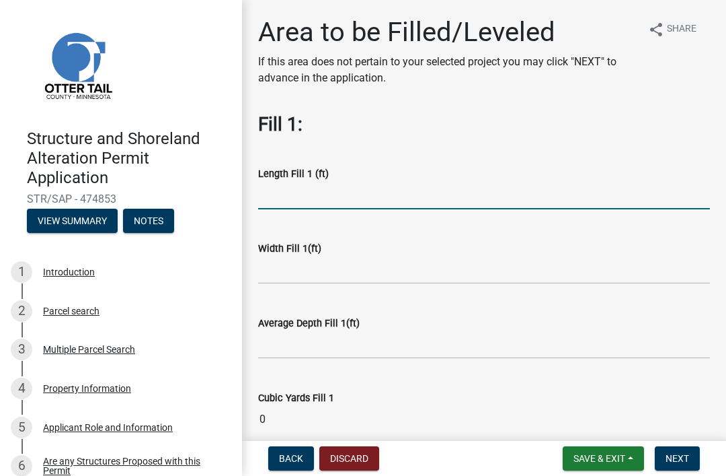
click at [333, 188] on input "text" at bounding box center [484, 196] width 452 height 28
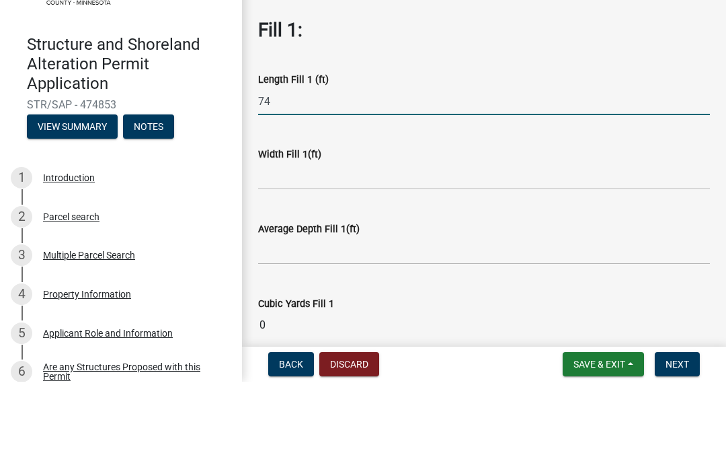
type input "74"
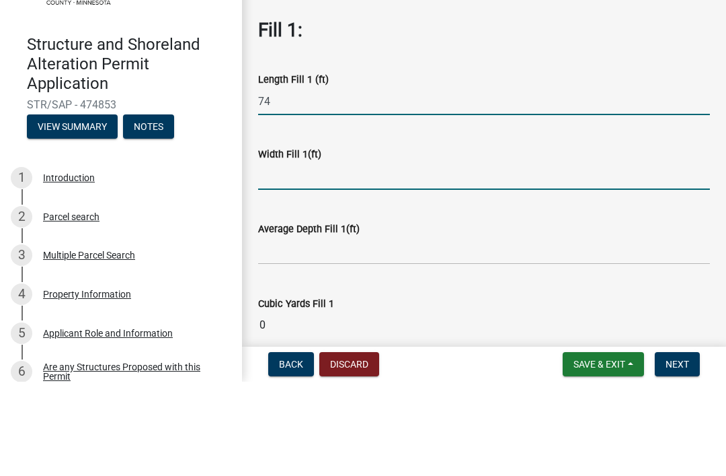
click at [317, 256] on input "text" at bounding box center [484, 270] width 452 height 28
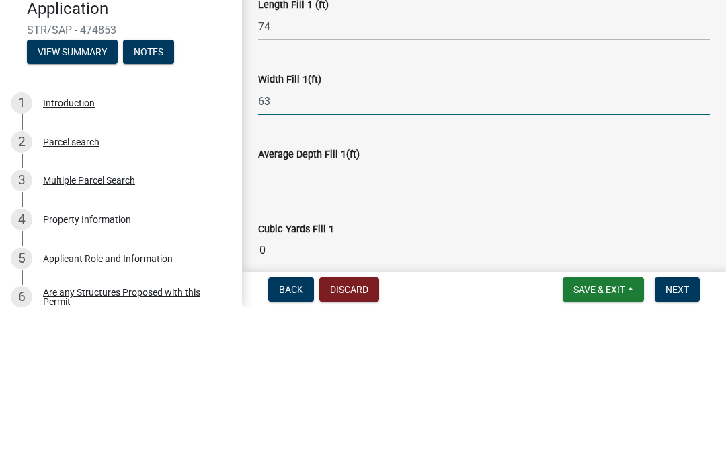
type input "63"
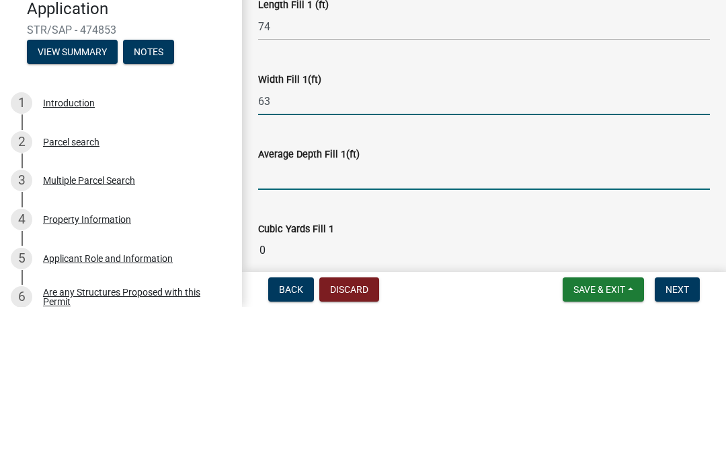
click at [343, 331] on input "text" at bounding box center [484, 345] width 452 height 28
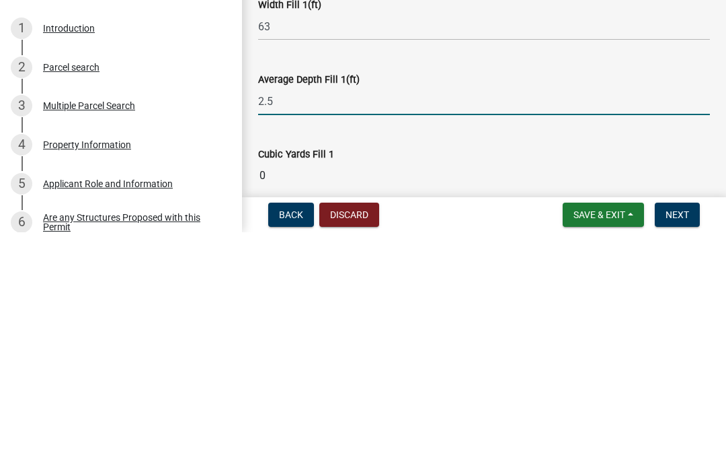
type input "2.5"
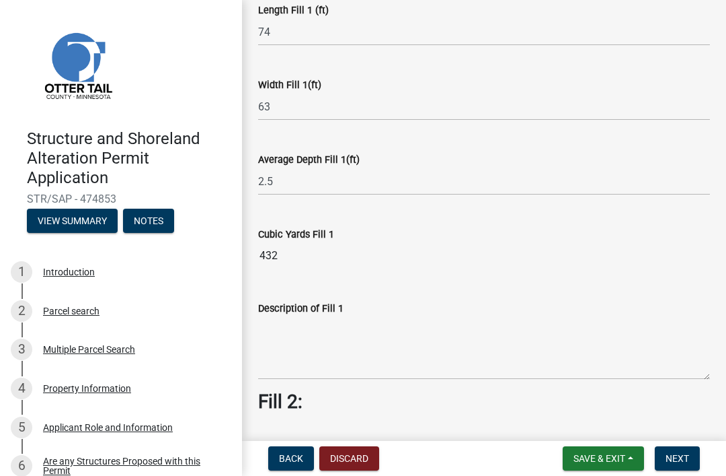
scroll to position [163, 0]
click at [682, 463] on span "Next" at bounding box center [678, 458] width 24 height 11
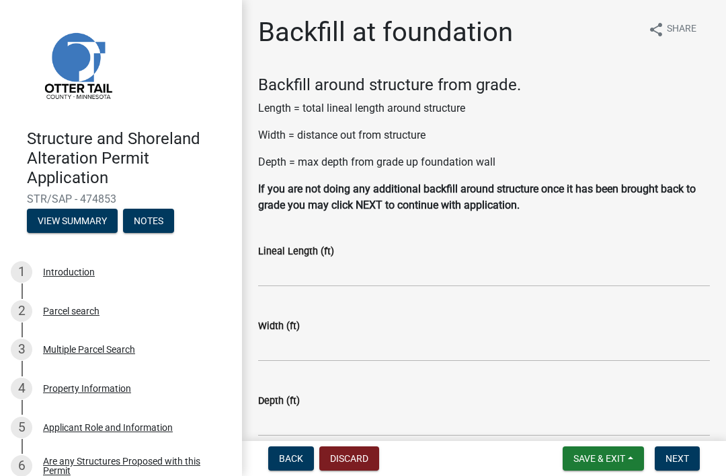
click at [698, 467] on button "Next" at bounding box center [677, 458] width 45 height 24
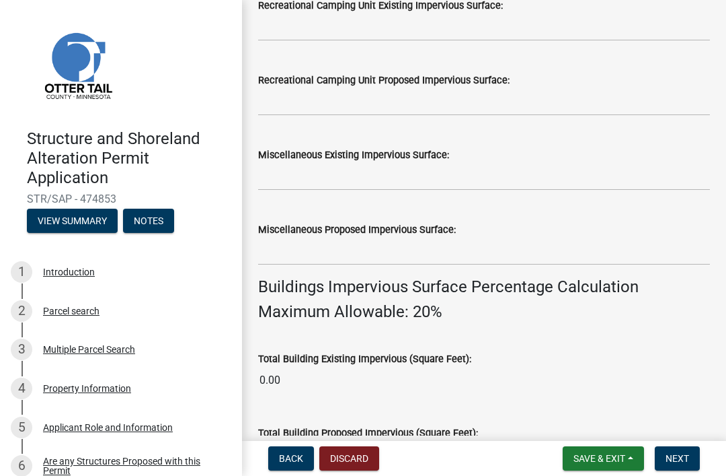
scroll to position [772, 0]
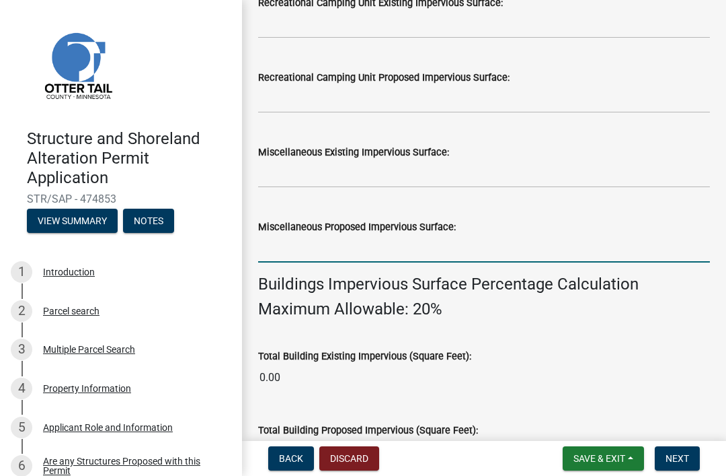
click at [320, 250] on input "text" at bounding box center [484, 249] width 452 height 28
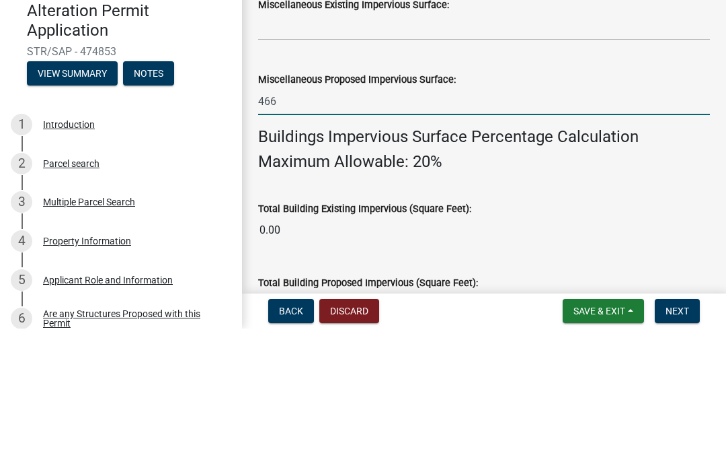
type input "4662"
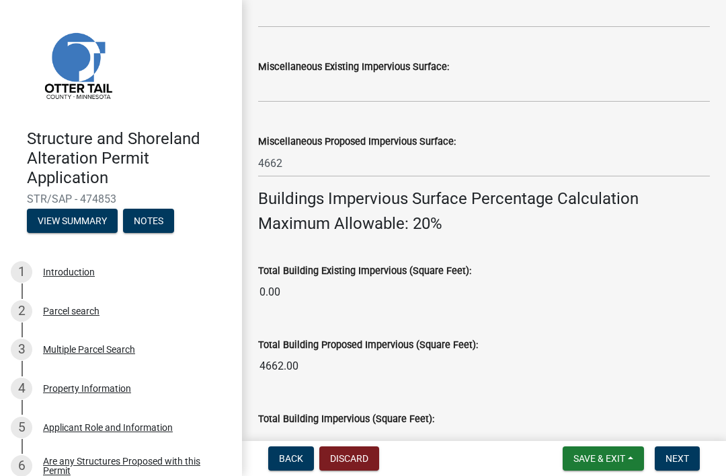
scroll to position [852, 0]
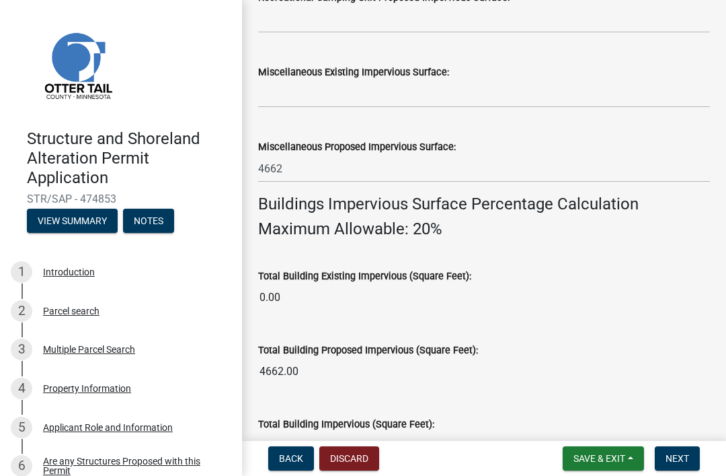
click at [295, 455] on span "Back" at bounding box center [291, 458] width 24 height 11
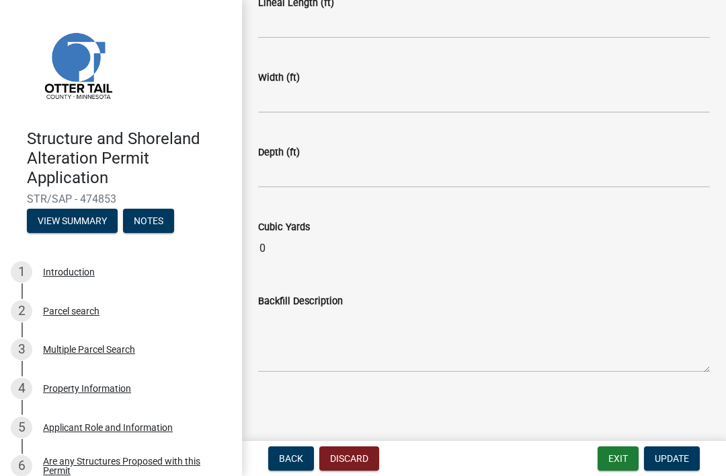
scroll to position [248, 0]
click at [673, 457] on span "Update" at bounding box center [672, 458] width 34 height 11
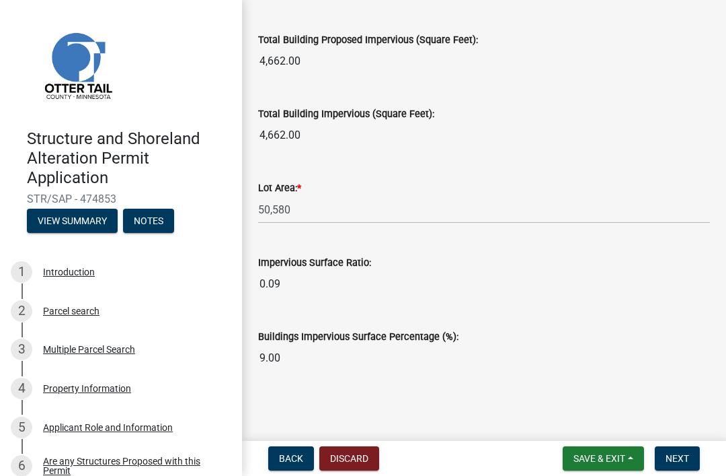
scroll to position [1161, 0]
click at [671, 466] on button "Next" at bounding box center [677, 458] width 45 height 24
click at [686, 462] on span "Next" at bounding box center [678, 458] width 24 height 11
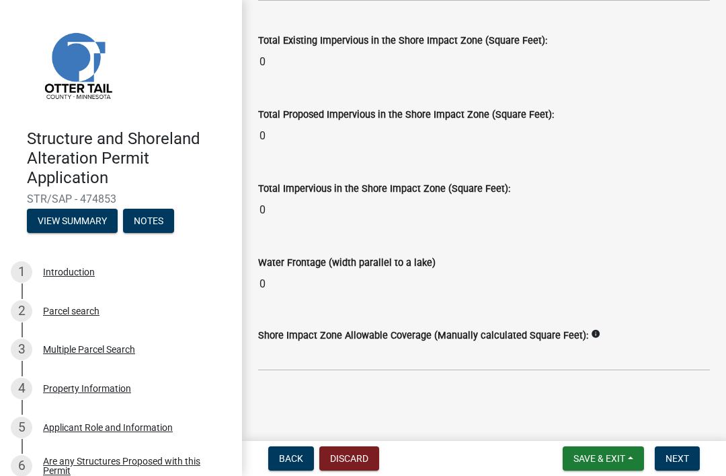
scroll to position [1833, 0]
click at [674, 463] on span "Next" at bounding box center [678, 458] width 24 height 11
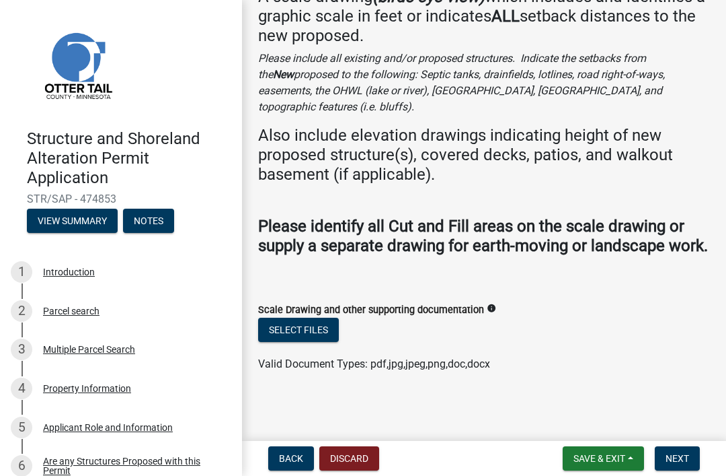
scroll to position [120, 0]
click at [317, 322] on button "Select files" at bounding box center [298, 330] width 81 height 24
click at [305, 324] on button "Select files" at bounding box center [298, 330] width 81 height 24
click at [302, 326] on button "Select files" at bounding box center [298, 330] width 81 height 24
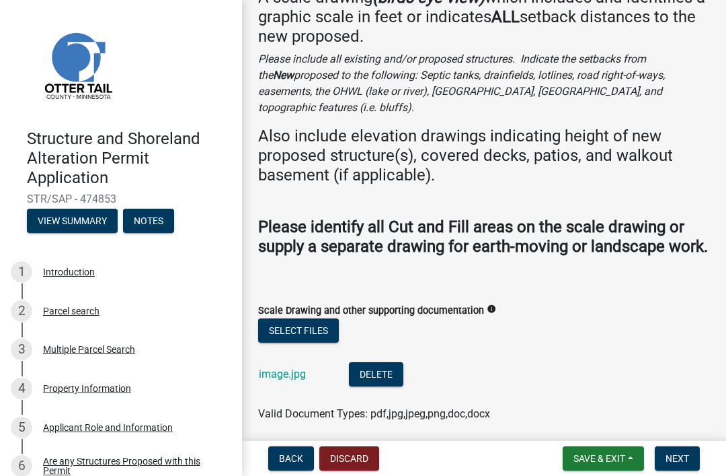
click at [724, 199] on div "Documentation / Scale Drawing share Share A scale drawing (birds eye view) whic…" at bounding box center [484, 171] width 484 height 550
click at [294, 370] on link "image.jpg" at bounding box center [282, 373] width 47 height 13
click at [687, 447] on button "Next" at bounding box center [677, 458] width 45 height 24
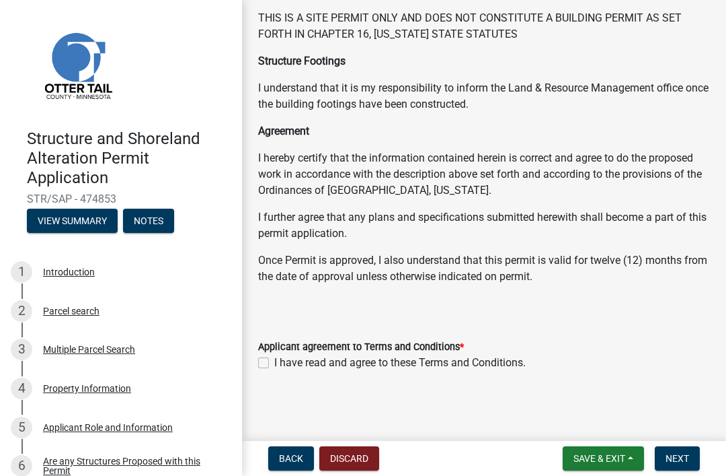
scroll to position [272, 0]
click at [274, 363] on label "I have read and agree to these Terms and Conditions." at bounding box center [400, 363] width 252 height 16
click at [274, 363] on input "I have read and agree to these Terms and Conditions." at bounding box center [278, 359] width 9 height 9
checkbox input "true"
click at [679, 451] on button "Next" at bounding box center [677, 458] width 45 height 24
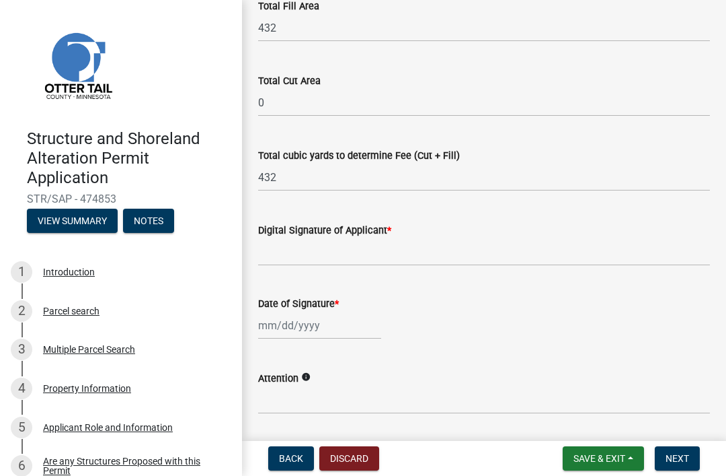
scroll to position [199, 0]
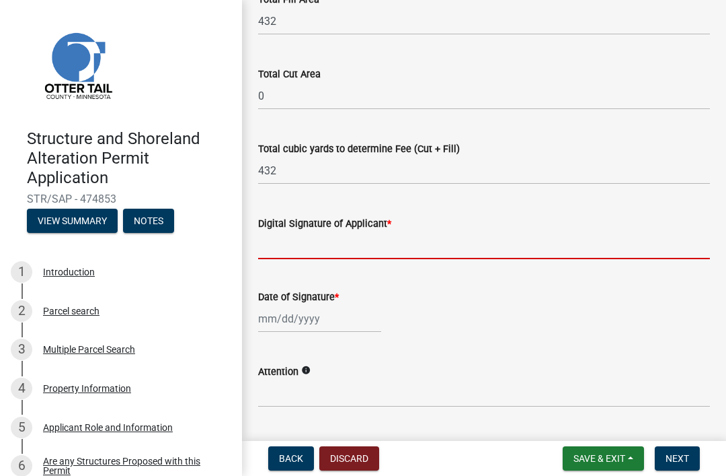
click at [312, 244] on input "Digital Signature of Applicant *" at bounding box center [484, 245] width 452 height 28
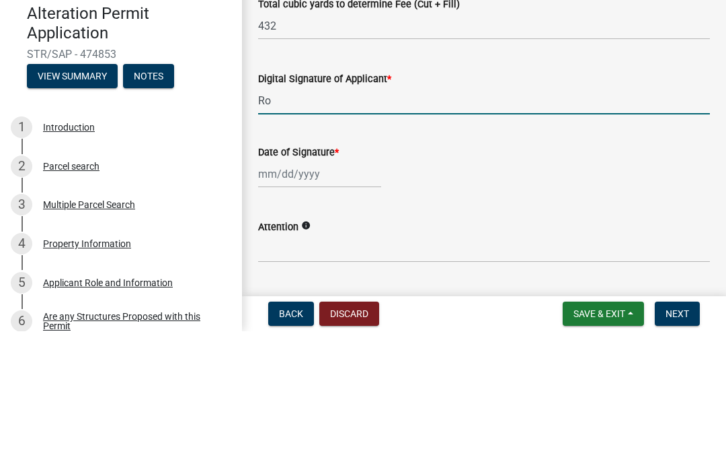
type input "R"
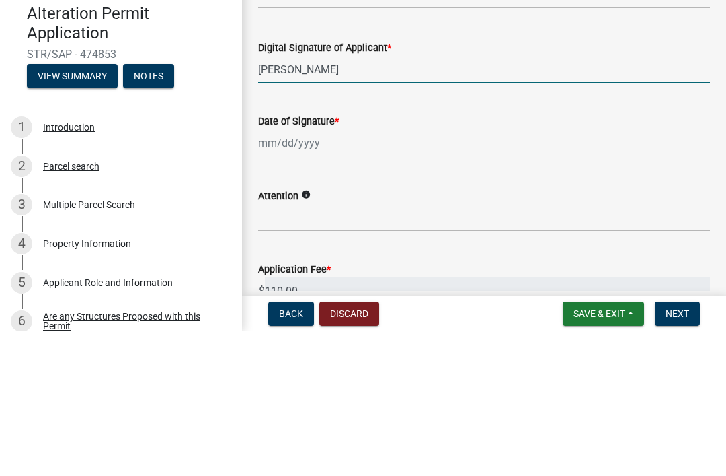
scroll to position [238, 0]
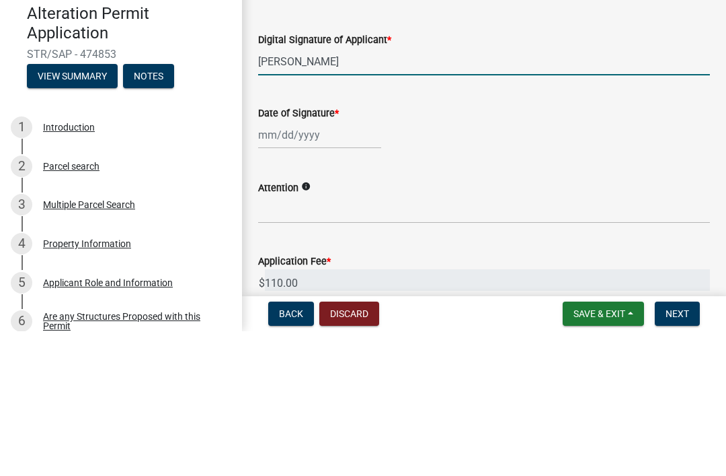
type input "[PERSON_NAME]"
click at [280, 266] on div at bounding box center [319, 280] width 123 height 28
select select "9"
select select "2025"
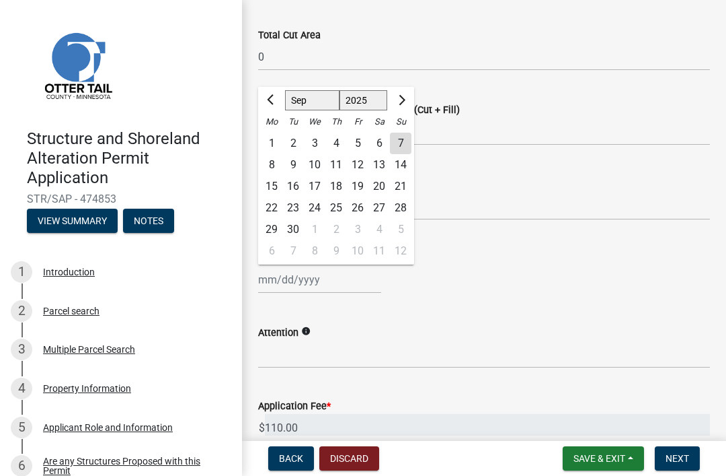
click at [410, 137] on div "7" at bounding box center [401, 144] width 22 height 22
type input "[DATE]"
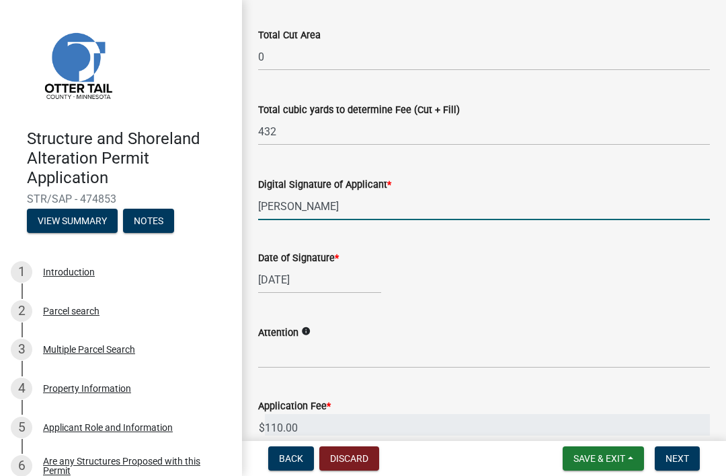
click at [348, 200] on input "[PERSON_NAME]" at bounding box center [484, 206] width 452 height 28
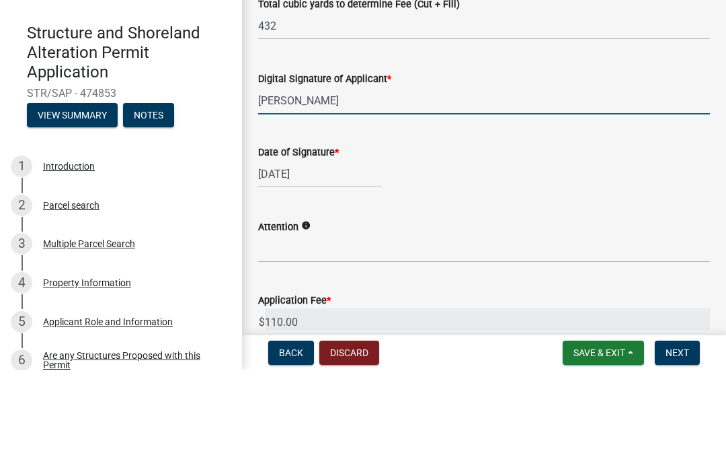
type input "[PERSON_NAME]"
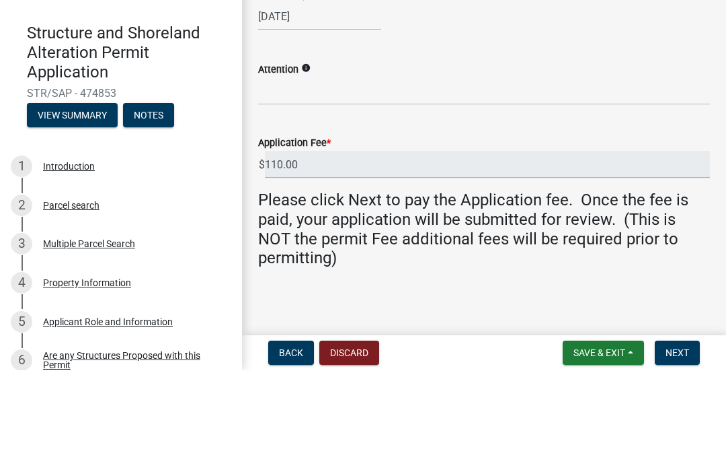
scroll to position [395, 0]
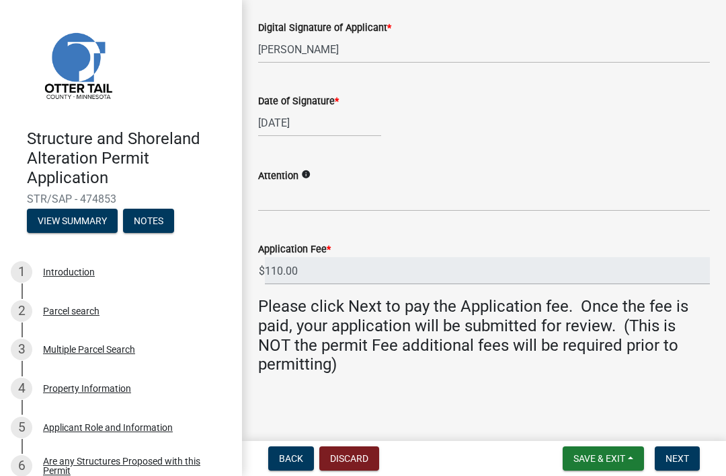
click at [687, 453] on span "Next" at bounding box center [678, 458] width 24 height 11
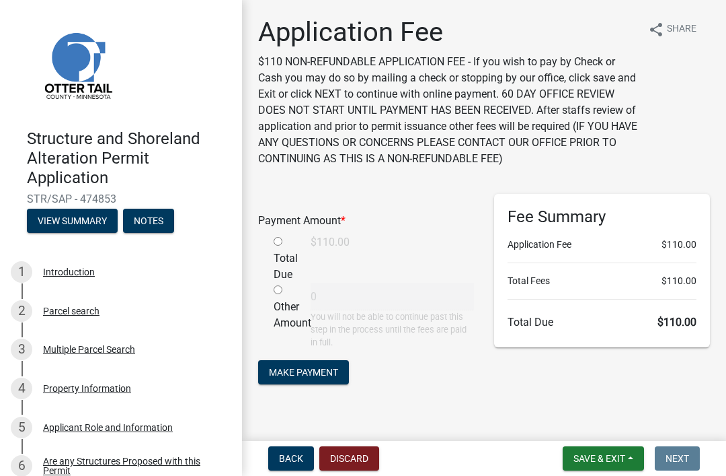
click at [278, 237] on input "radio" at bounding box center [278, 241] width 9 height 9
radio input "true"
type input "110"
click at [550, 414] on main "Application Fee $110 NON-REFUNDABLE APPLICATION FEE - If you wish to pay by Che…" at bounding box center [484, 217] width 484 height 435
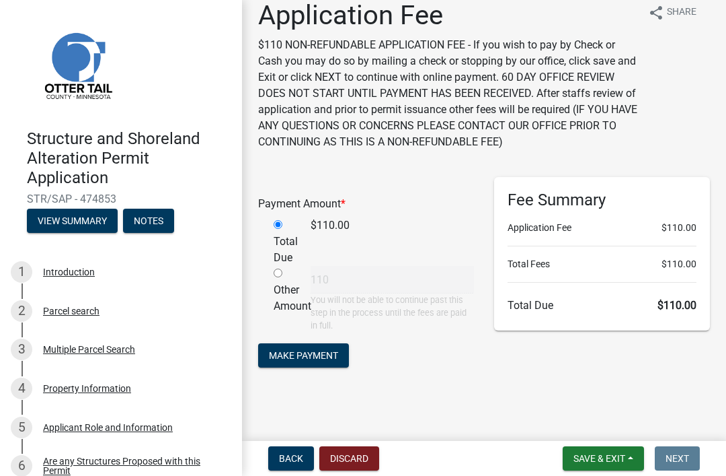
scroll to position [16, 0]
click at [314, 352] on span "Make Payment" at bounding box center [303, 355] width 69 height 11
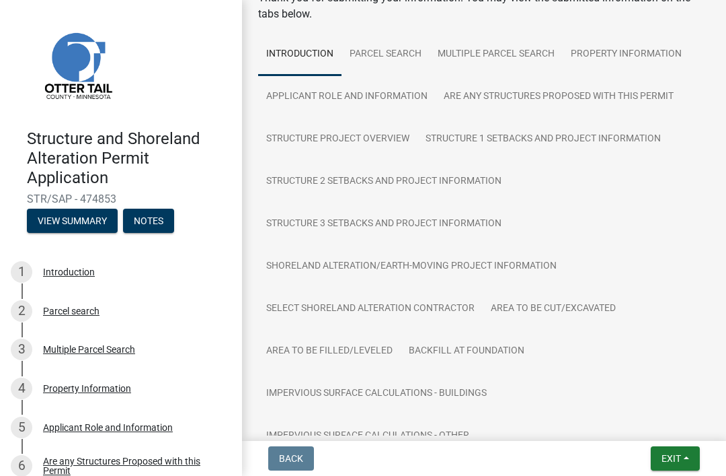
scroll to position [84, 0]
